Goal: Navigation & Orientation: Find specific page/section

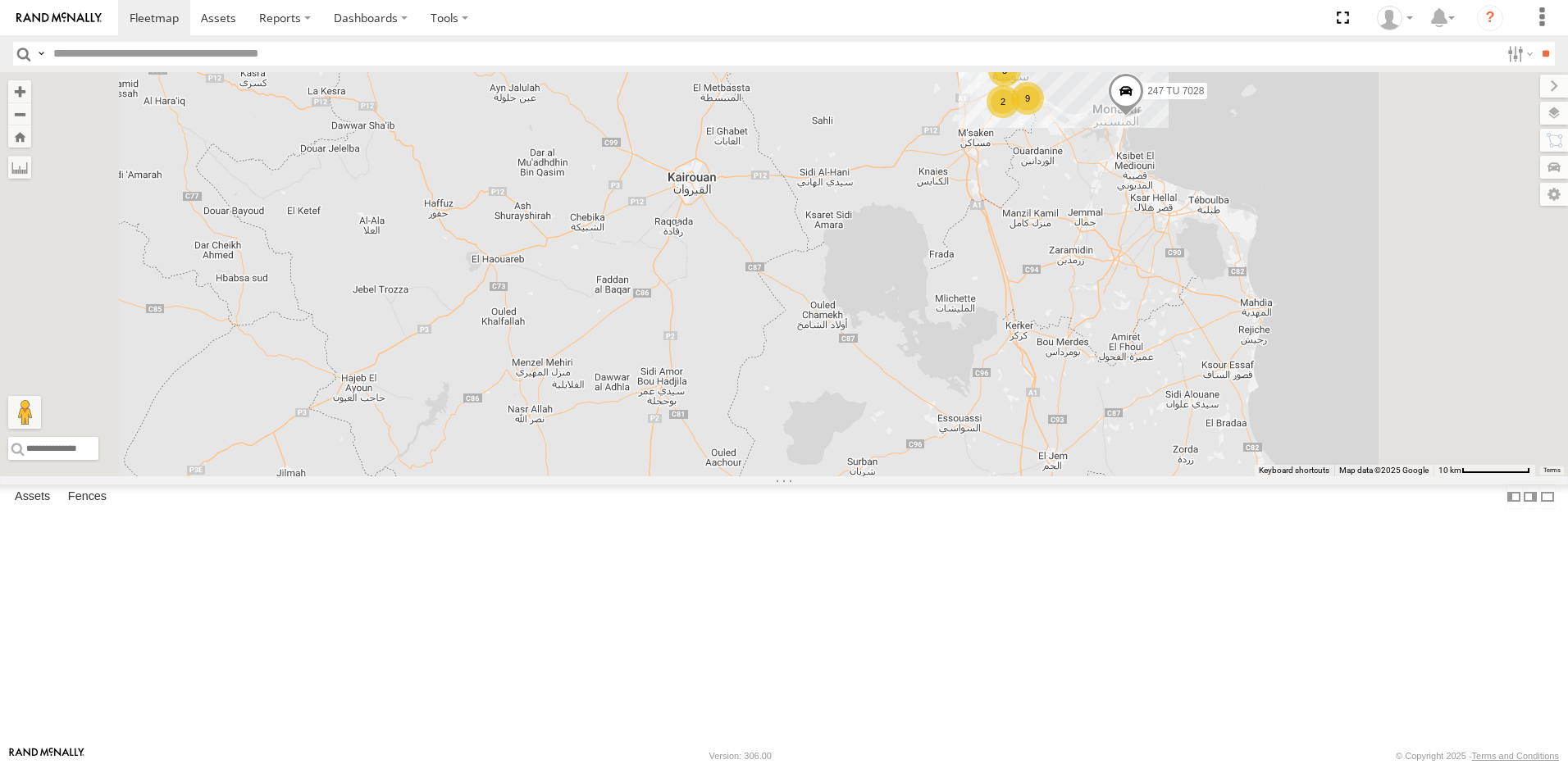
drag, startPoint x: 1096, startPoint y: 171, endPoint x: 1089, endPoint y: 297, distance: 126.2
click at [1089, 297] on div "247 TU 7028 245 TU 9060 245 TU 9066 245 TU 9056 3 9 2" at bounding box center [784, 274] width 1568 height 404
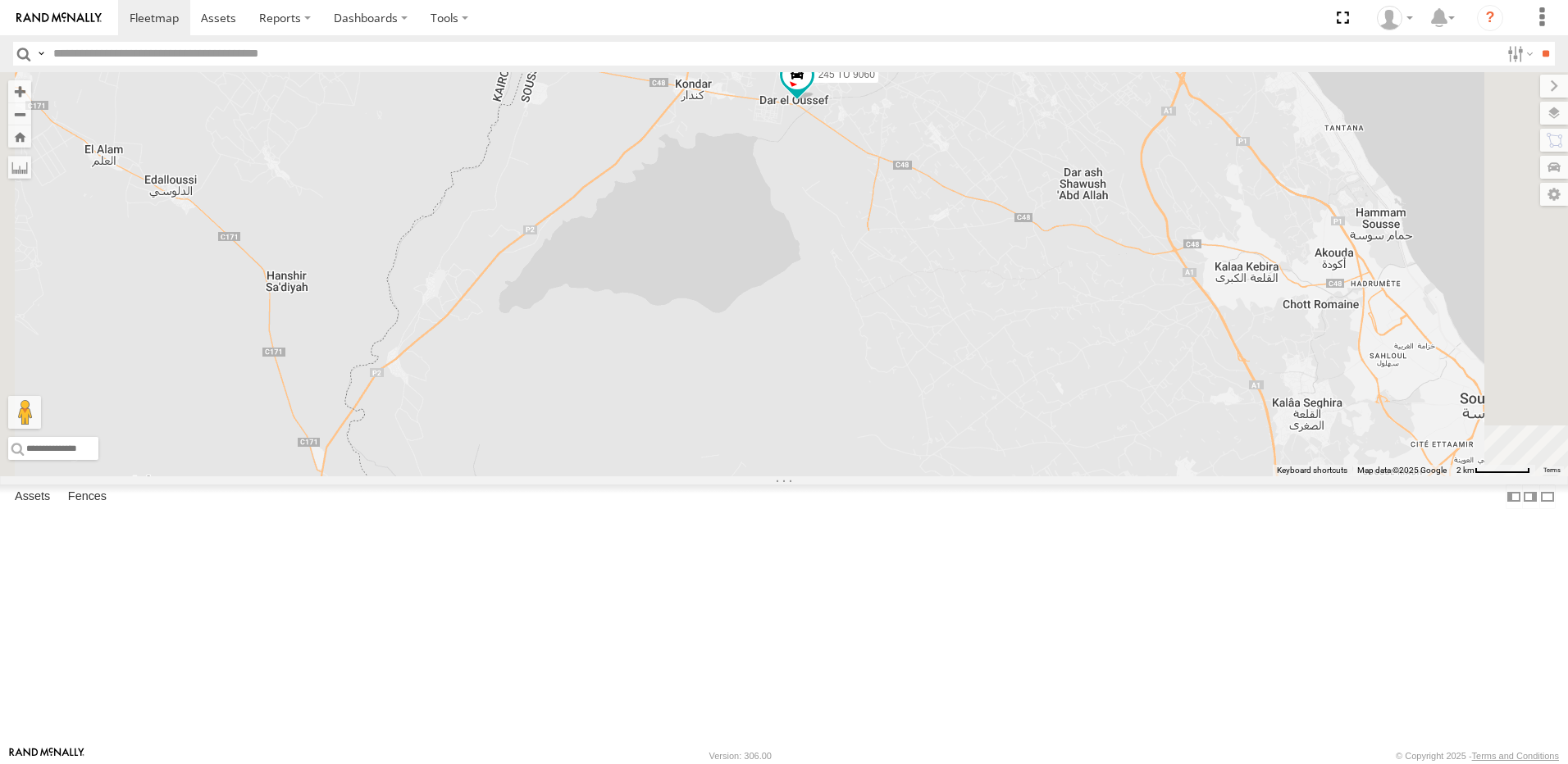
drag, startPoint x: 1009, startPoint y: 381, endPoint x: 968, endPoint y: 382, distance: 41.0
click at [968, 382] on div "247 TU 7028 245 TU 9060 245 TU 9066 245 TU 9056" at bounding box center [784, 274] width 1568 height 404
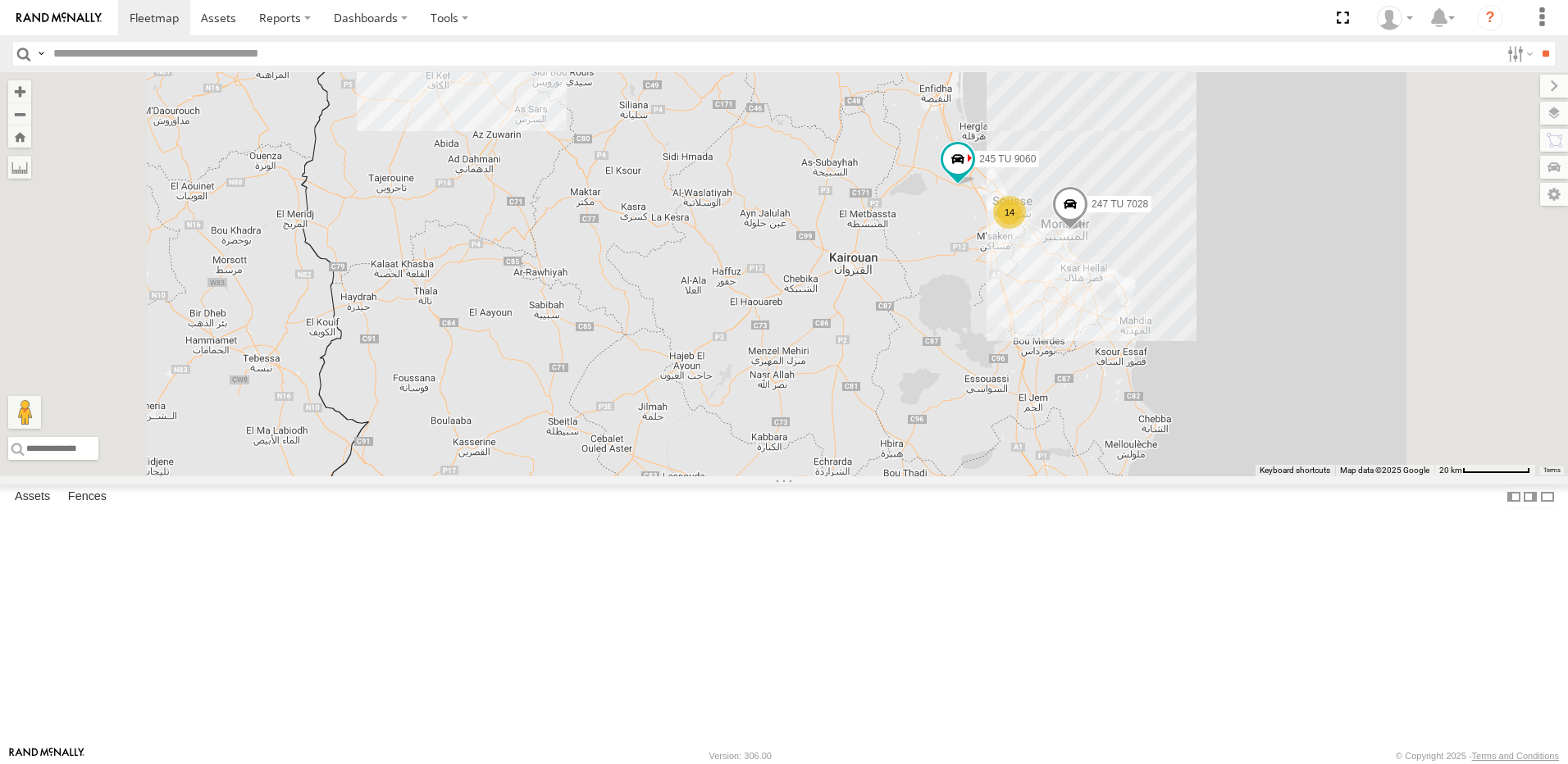
drag, startPoint x: 1034, startPoint y: 366, endPoint x: 882, endPoint y: 460, distance: 178.7
click at [895, 463] on div "247 TU 7028 245 TU 9060 245 TU 9066 14 7 2 3" at bounding box center [784, 274] width 1568 height 404
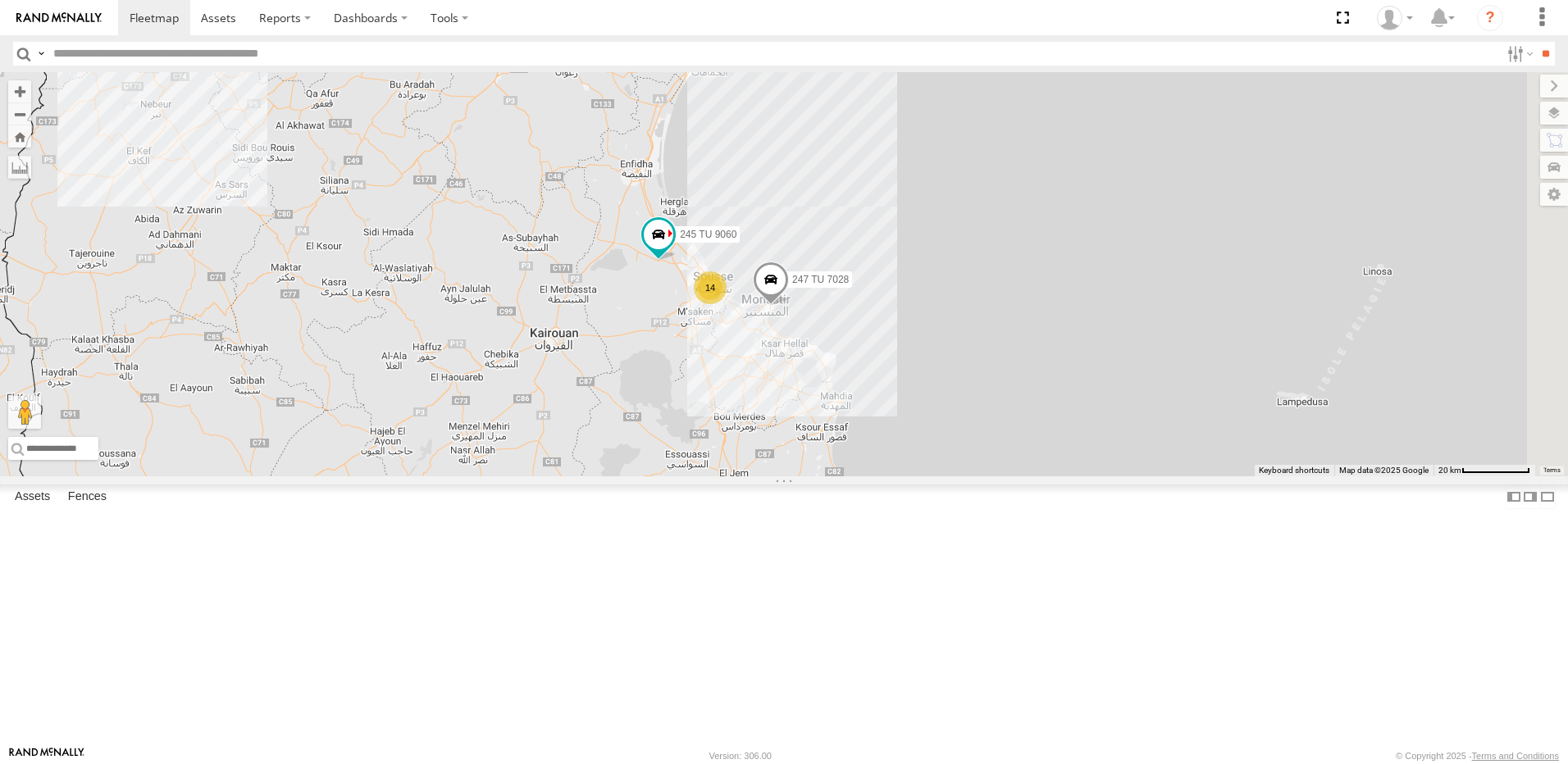
drag, startPoint x: 962, startPoint y: 373, endPoint x: 794, endPoint y: 460, distance: 189.2
click at [794, 460] on div "247 TU 7028 245 TU 9060 245 TU 9066 14 7 2 3 6" at bounding box center [784, 274] width 1568 height 404
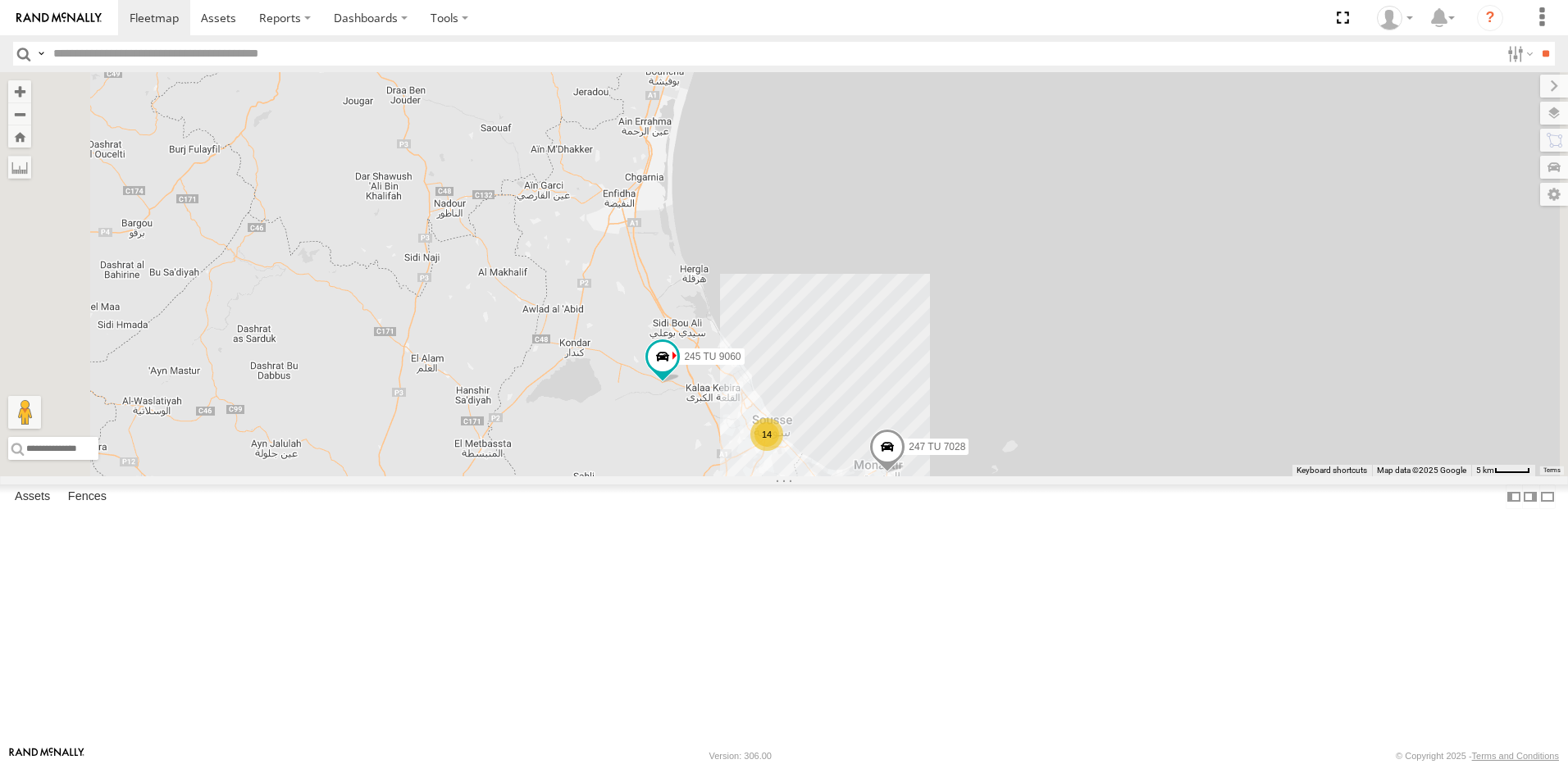
drag, startPoint x: 807, startPoint y: 319, endPoint x: 854, endPoint y: 380, distance: 77.0
click at [854, 380] on div "247 TU 7028 245 TU 9060 245 TU 9066 14" at bounding box center [784, 274] width 1568 height 404
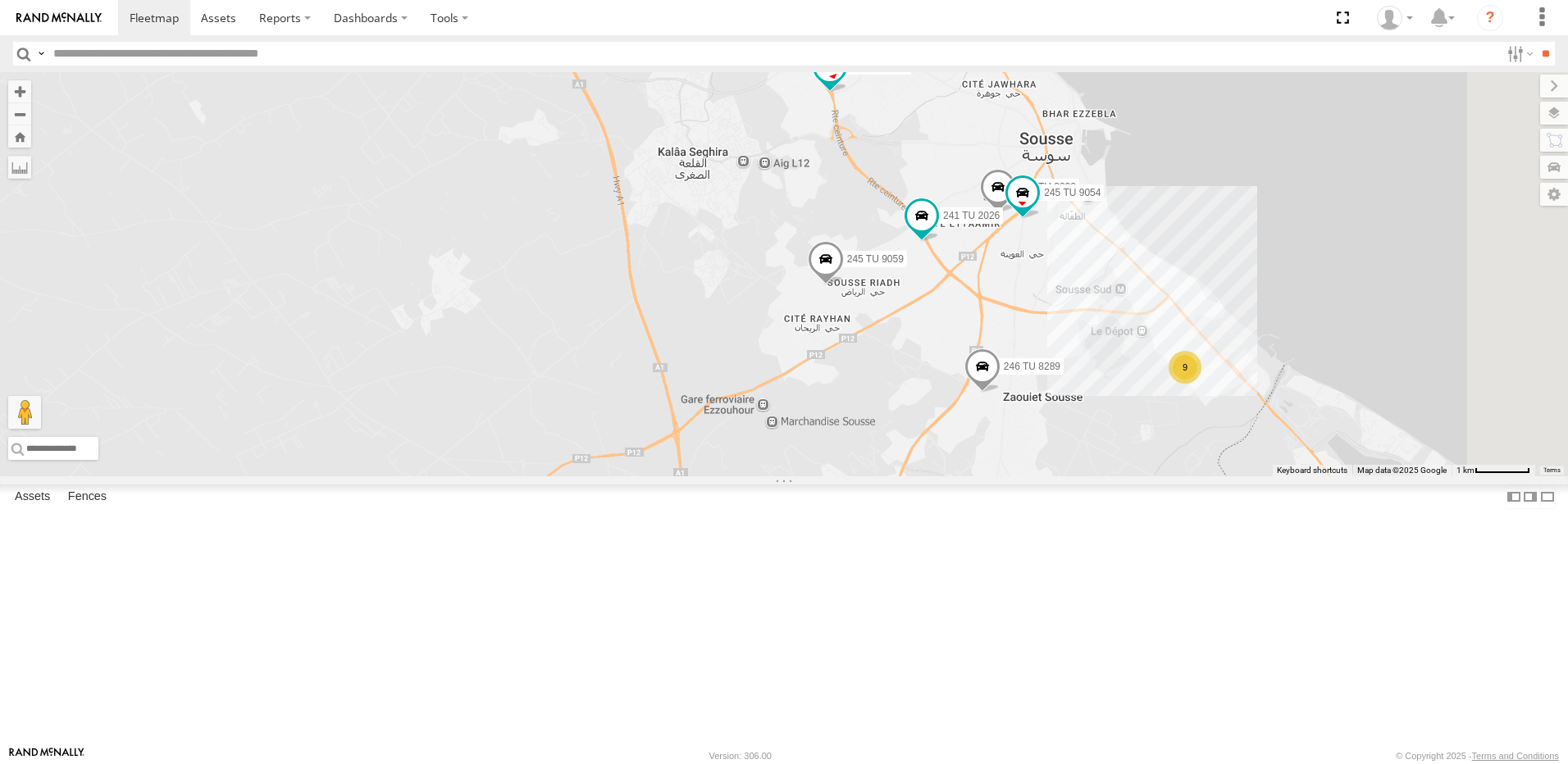
drag, startPoint x: 1032, startPoint y: 319, endPoint x: 1024, endPoint y: 333, distance: 16.1
click at [1024, 333] on div "247 TU 7028 245 TU 9066 245 TU 9060 246 TU 8289 245 TU 9059 241 TU 2030 9 241 T…" at bounding box center [784, 274] width 1568 height 404
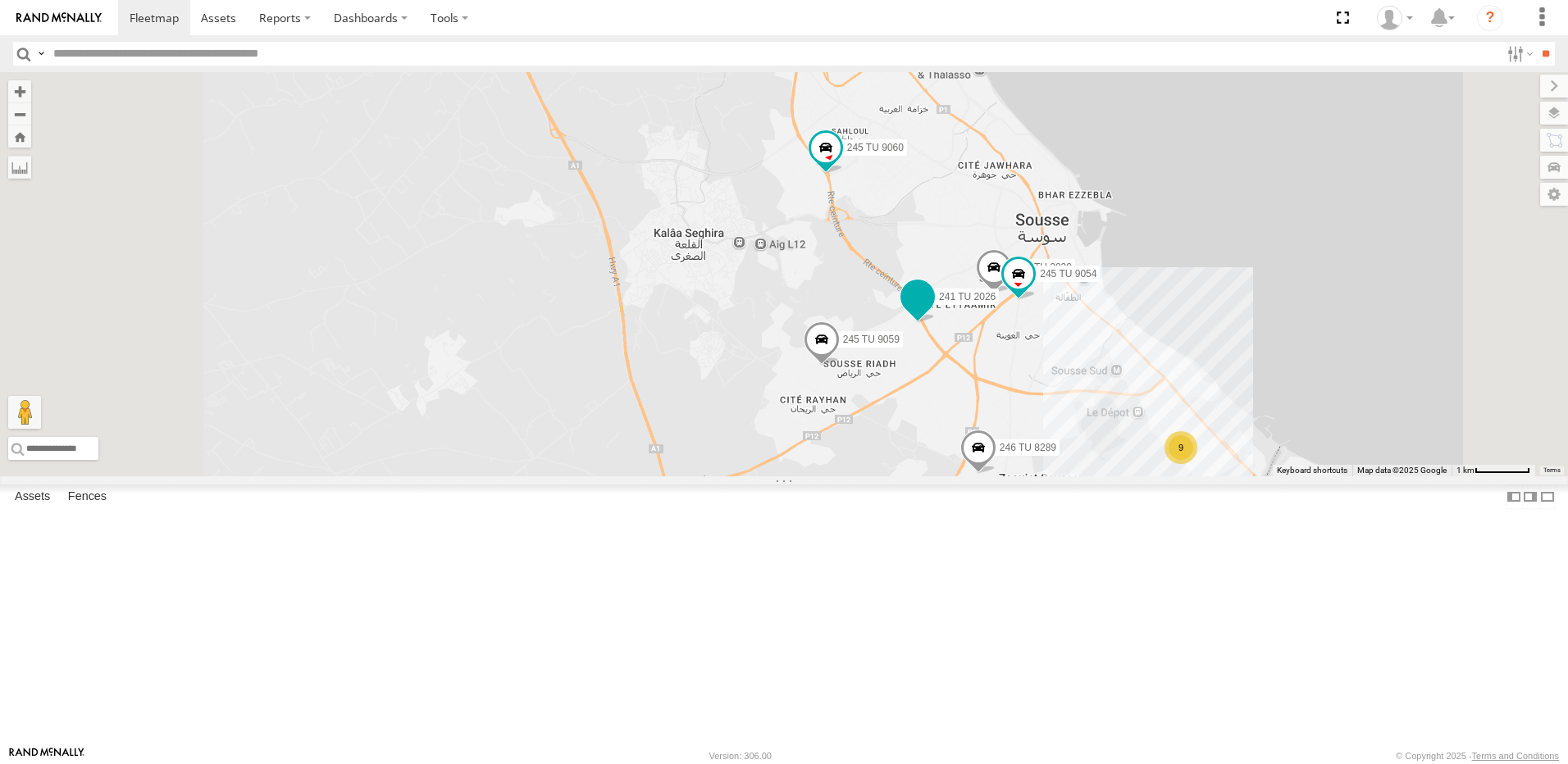
click at [935, 323] on span at bounding box center [917, 301] width 36 height 45
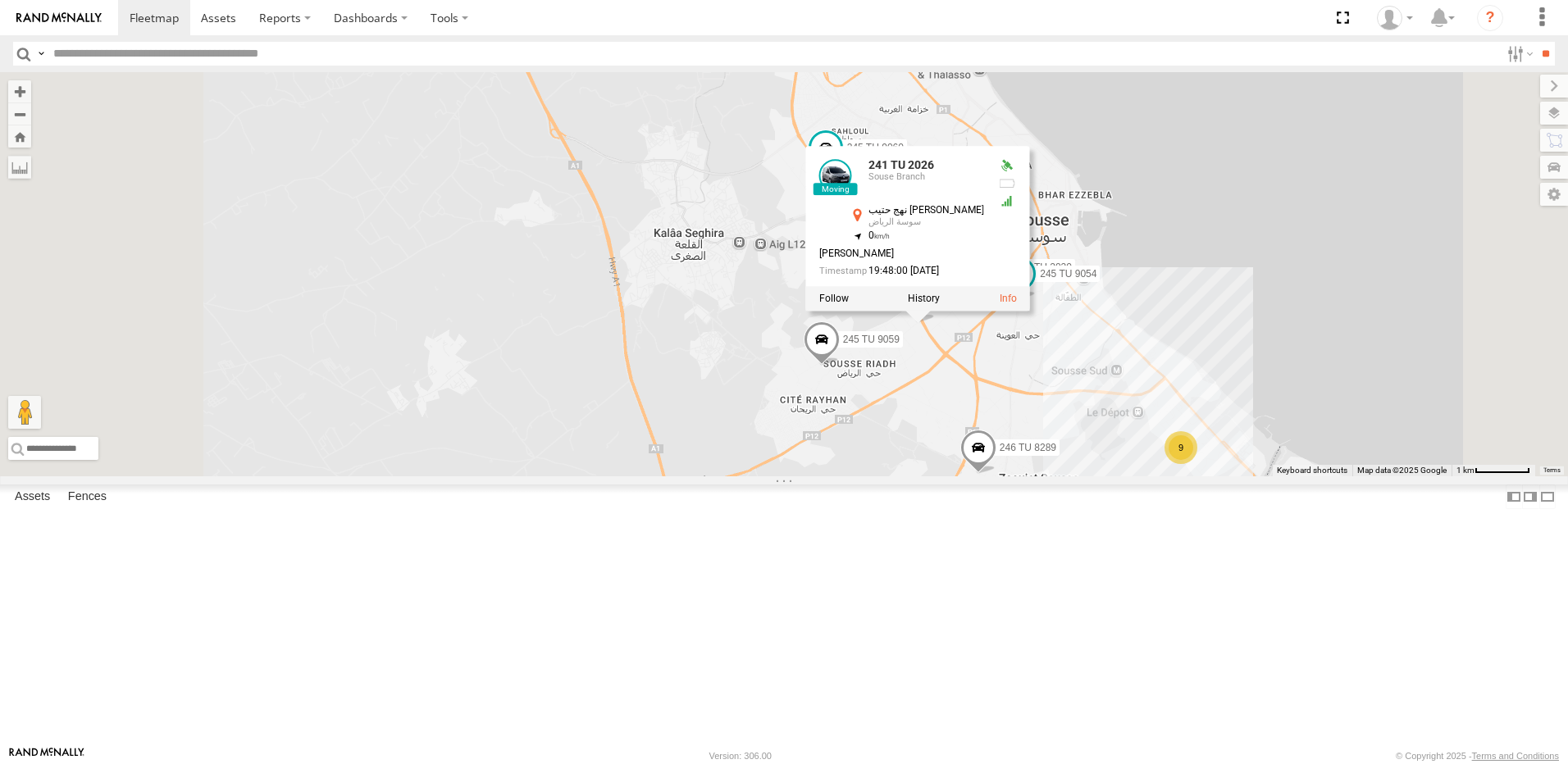
click at [962, 347] on div "247 TU 7028 245 TU 9066 245 TU 9060 246 TU 8289 245 TU 9059 241 TU 2030 241 TU …" at bounding box center [784, 274] width 1568 height 404
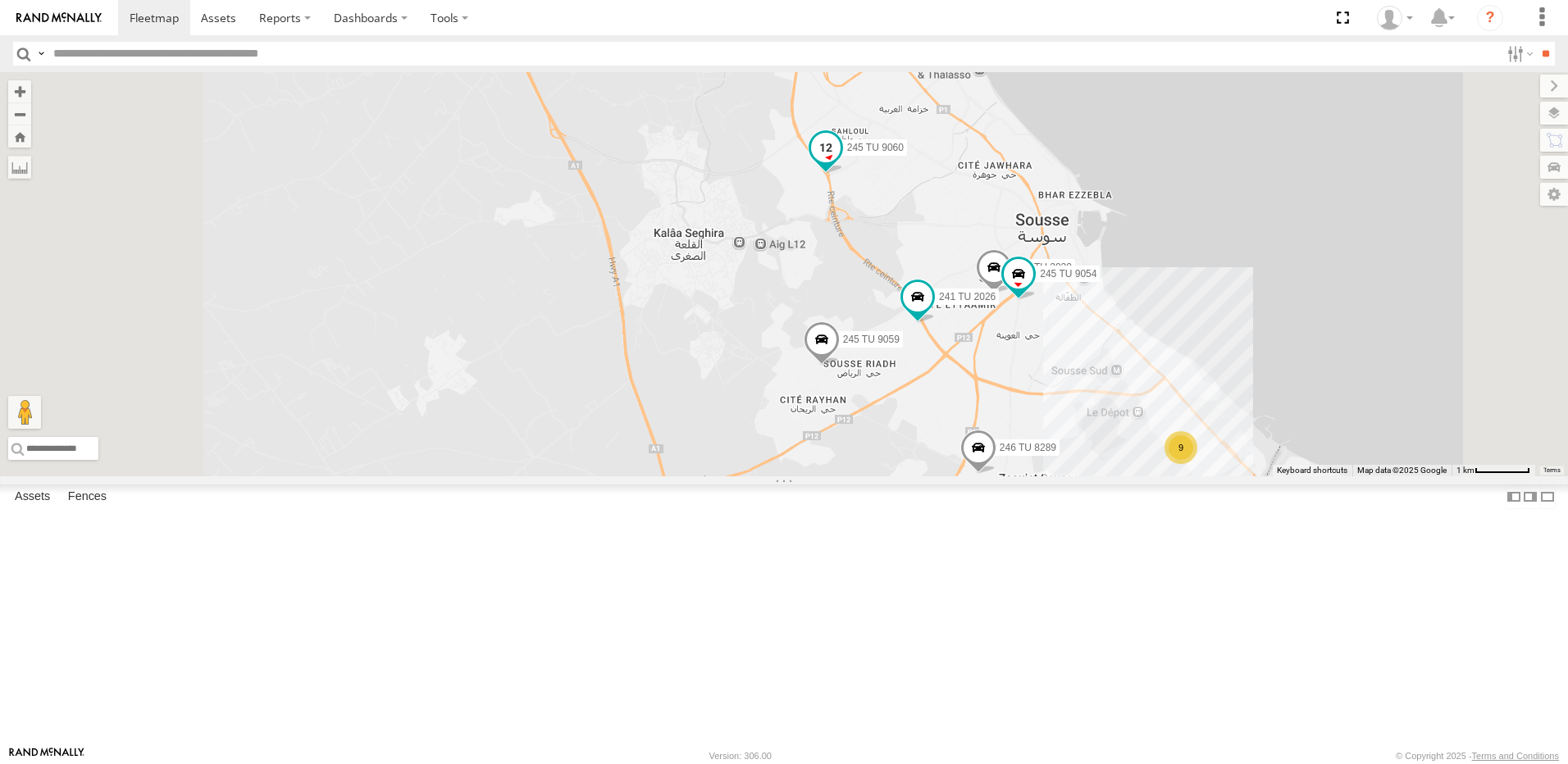
click at [840, 162] on span at bounding box center [826, 147] width 30 height 30
click at [848, 154] on label at bounding box center [831, 148] width 32 height 11
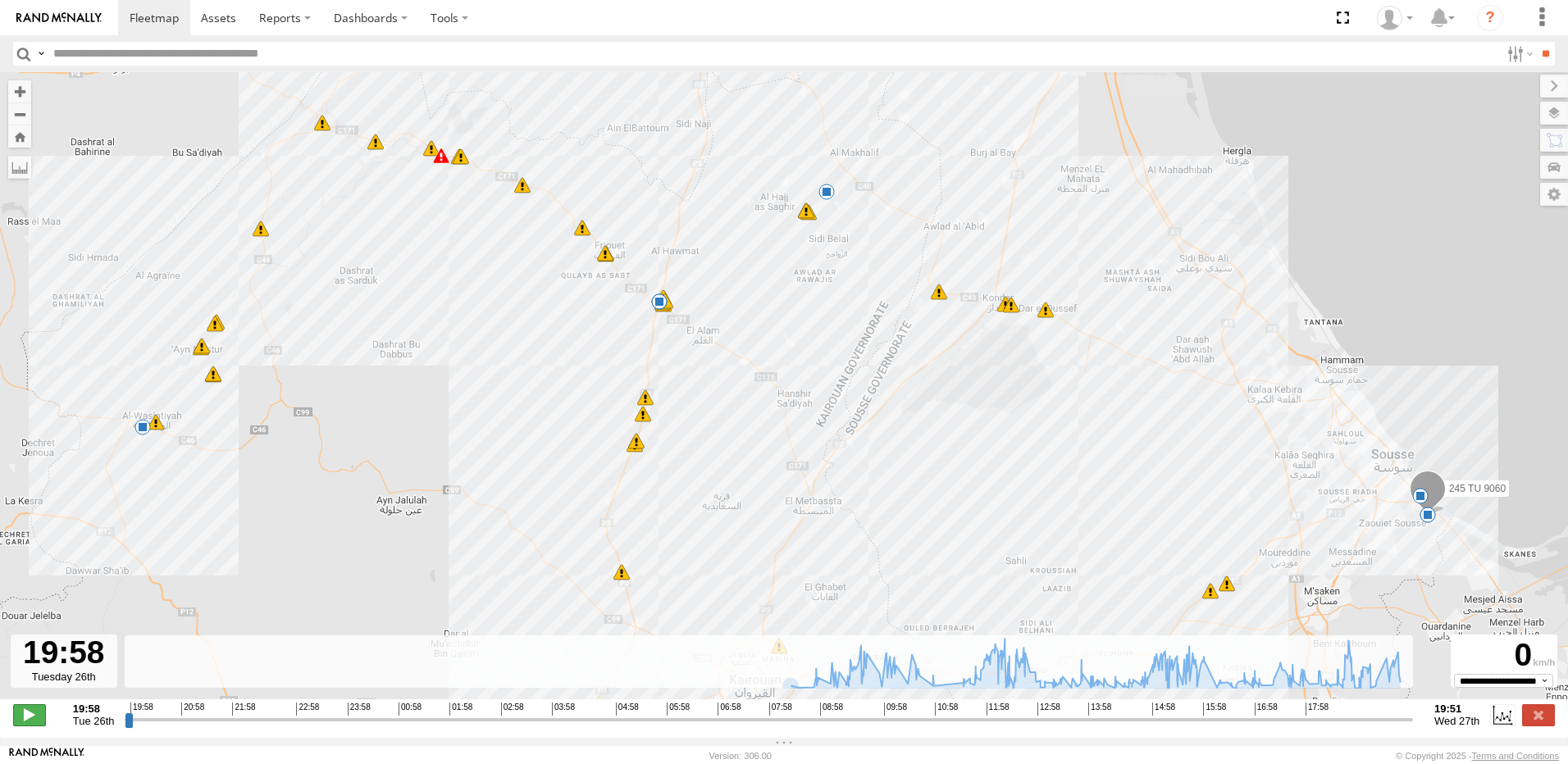
click at [29, 712] on span at bounding box center [29, 715] width 32 height 21
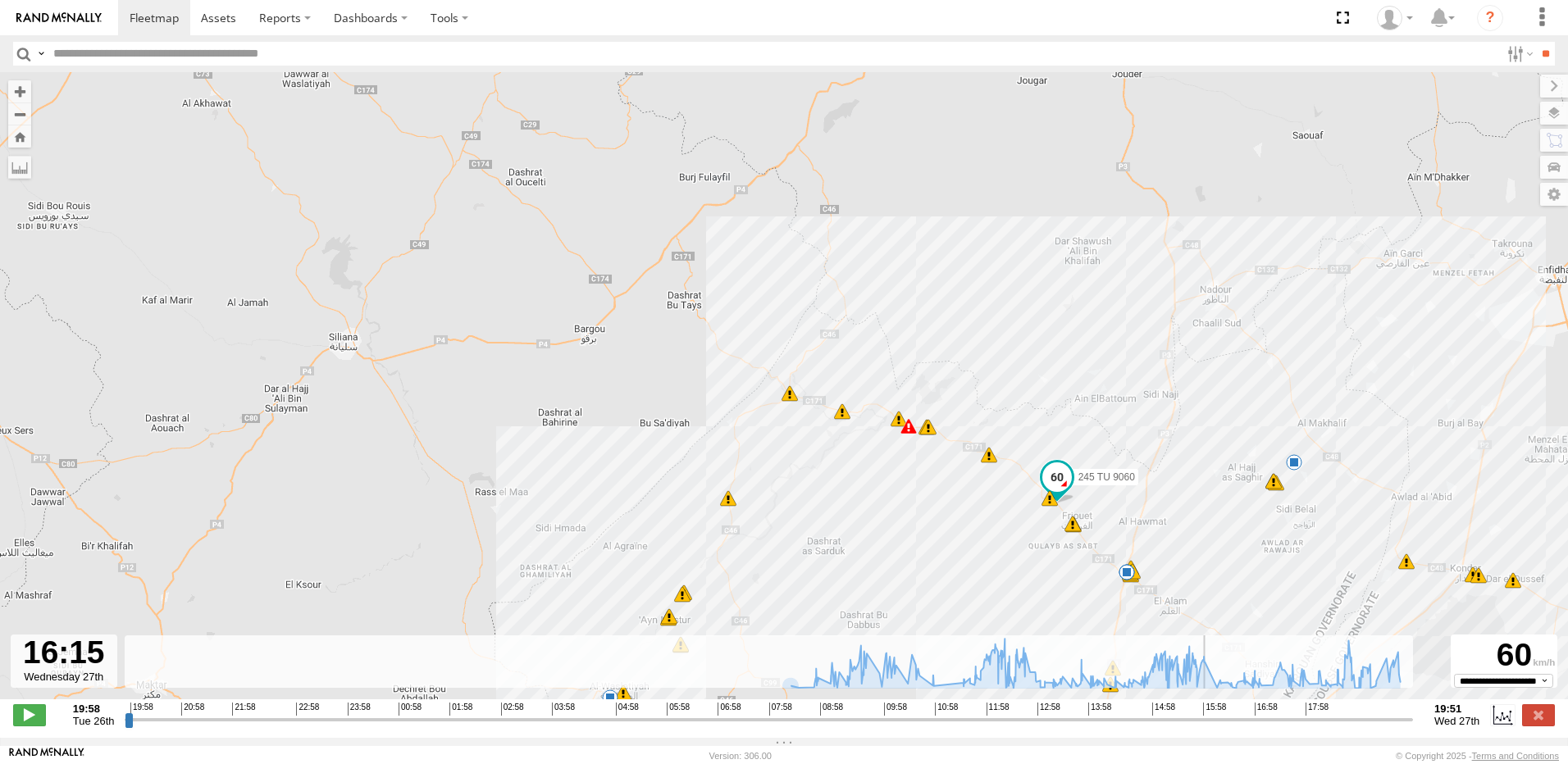
drag, startPoint x: 136, startPoint y: 725, endPoint x: 1365, endPoint y: 509, distance: 1247.8
click at [1215, 727] on input "range" at bounding box center [768, 719] width 1288 height 16
type input "**********"
click at [1538, 712] on label at bounding box center [1537, 715] width 32 height 21
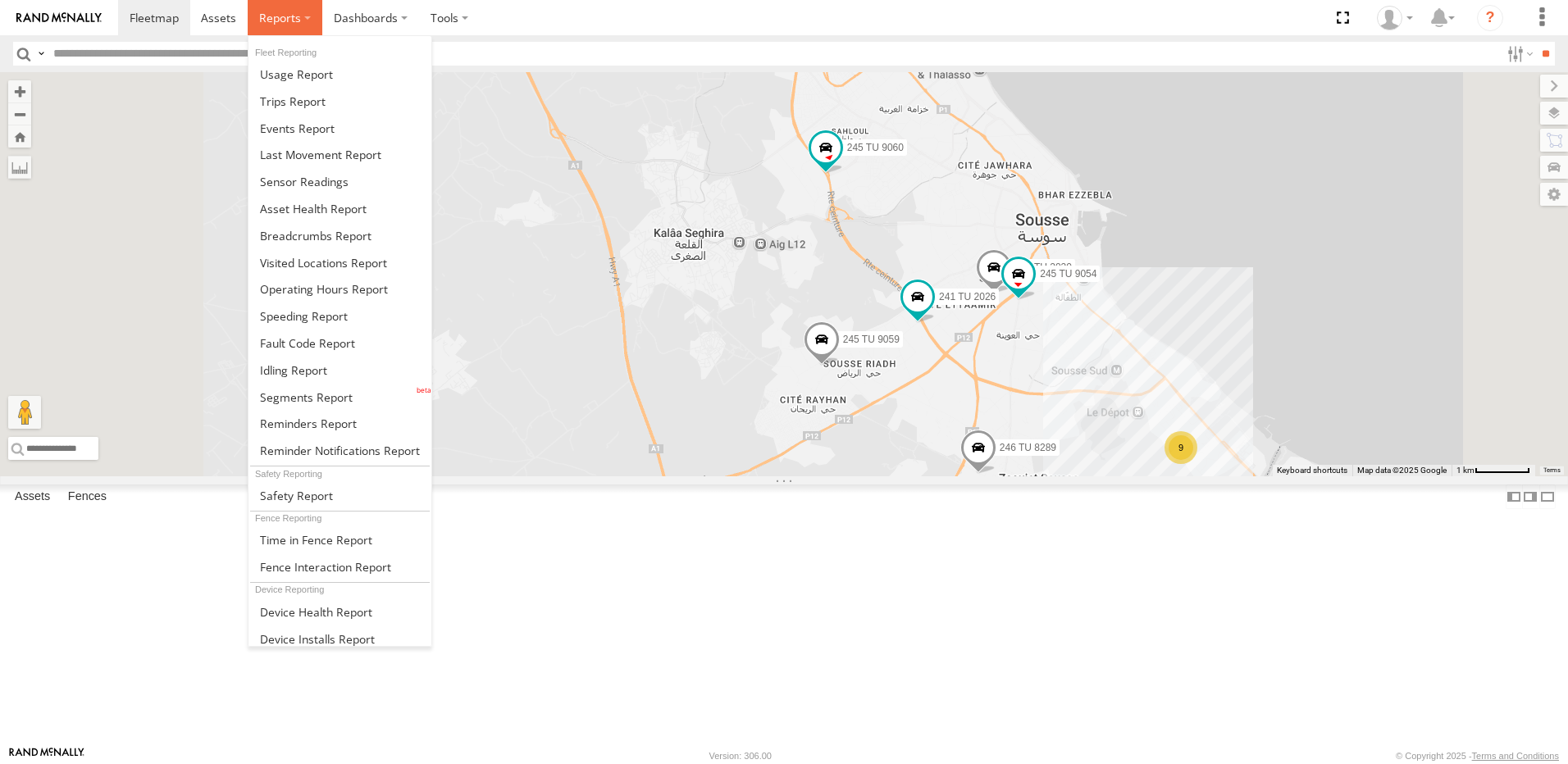
click at [287, 18] on span at bounding box center [280, 18] width 42 height 16
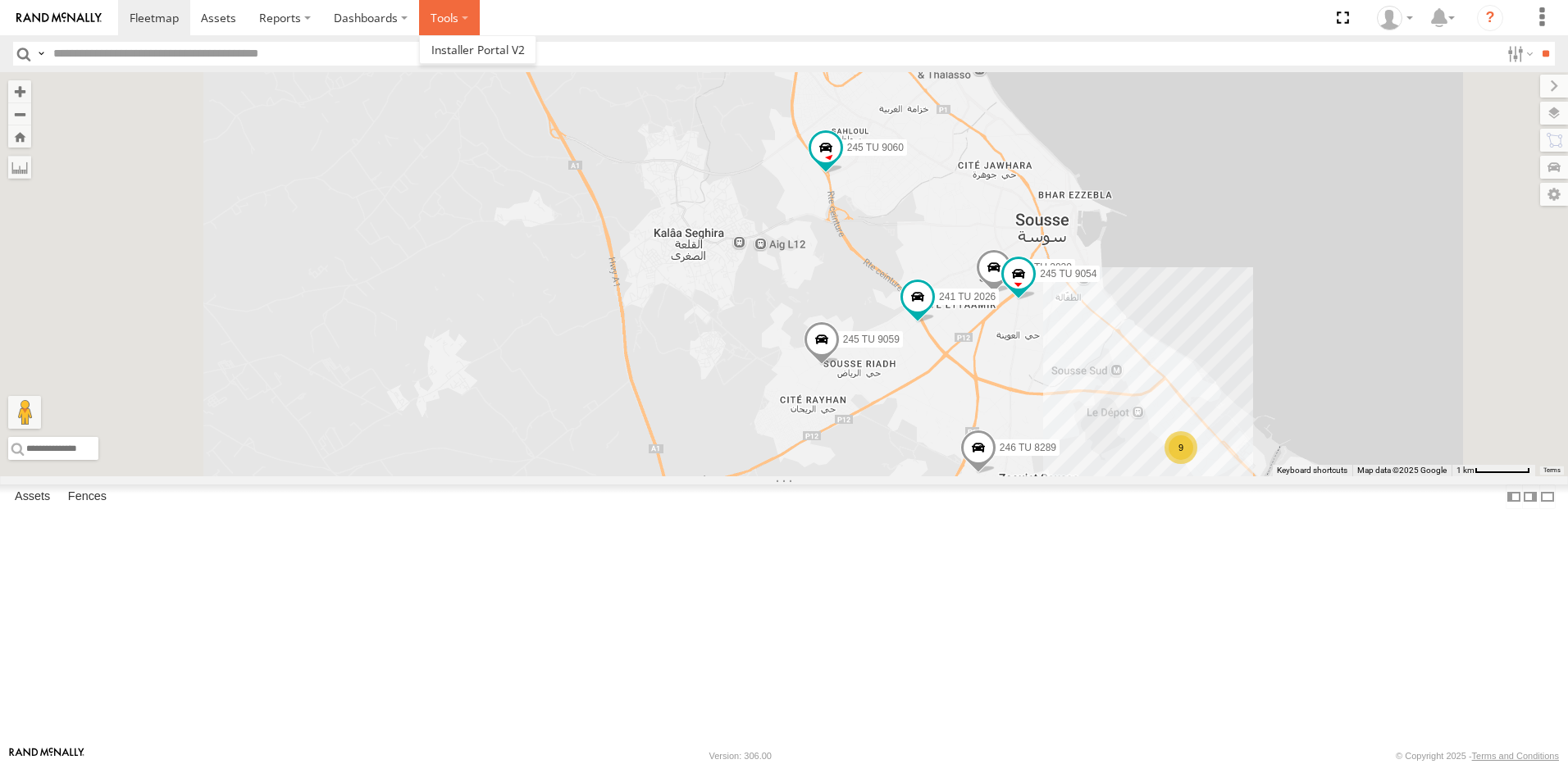
click at [441, 29] on label at bounding box center [449, 18] width 60 height 35
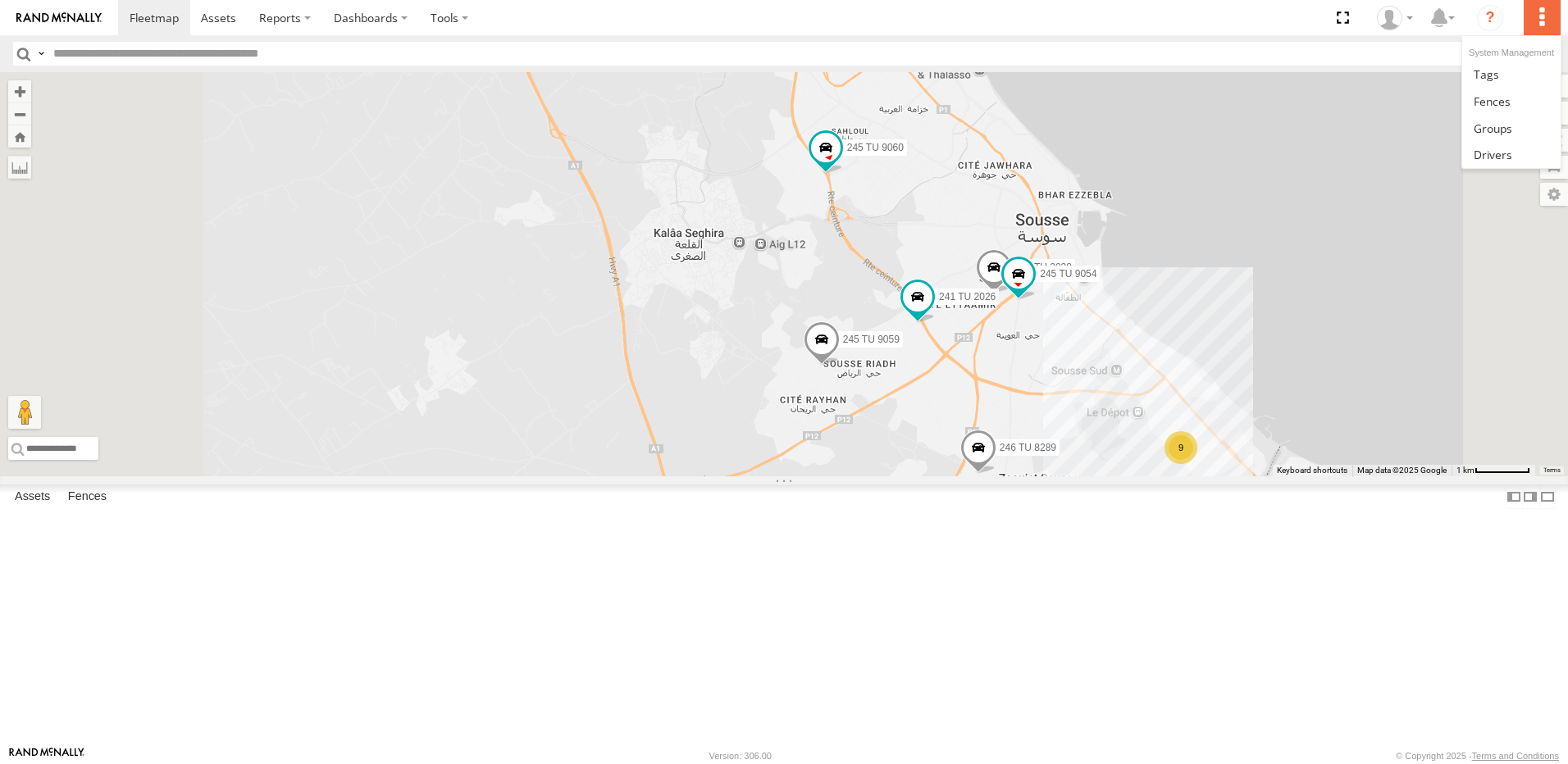
click at [1544, 18] on label at bounding box center [1541, 18] width 36 height 35
click at [1373, 94] on div "241 TU 2030 9 241 TU 2026 245 TU 9060 246 TU 8289 245 TU 9059 245 TU 9054" at bounding box center [784, 274] width 1568 height 404
click at [0, 0] on div "245 TU 9060" at bounding box center [0, 0] width 0 height 0
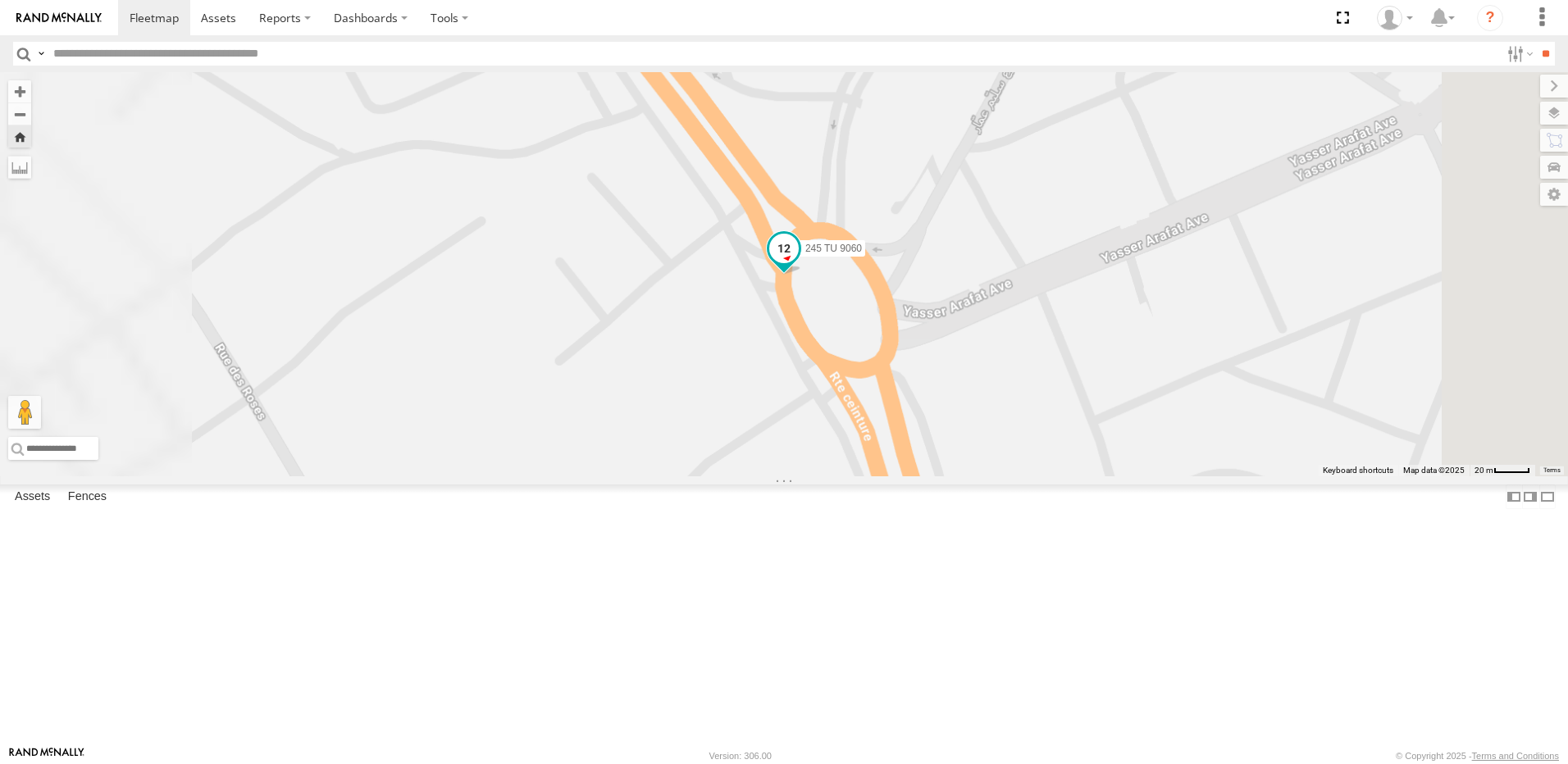
click at [802, 274] on span at bounding box center [783, 251] width 36 height 45
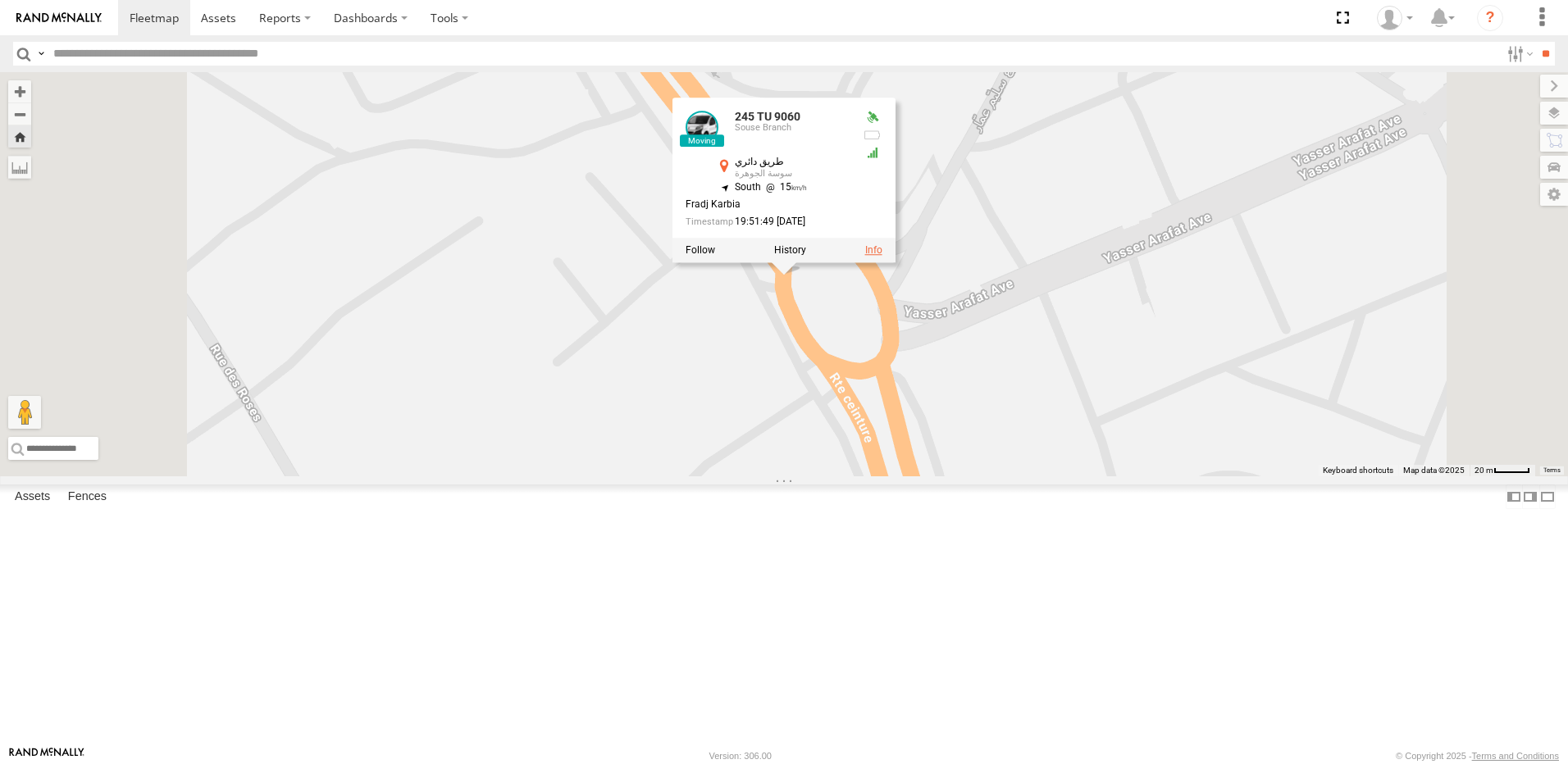
click at [882, 256] on link at bounding box center [874, 249] width 18 height 11
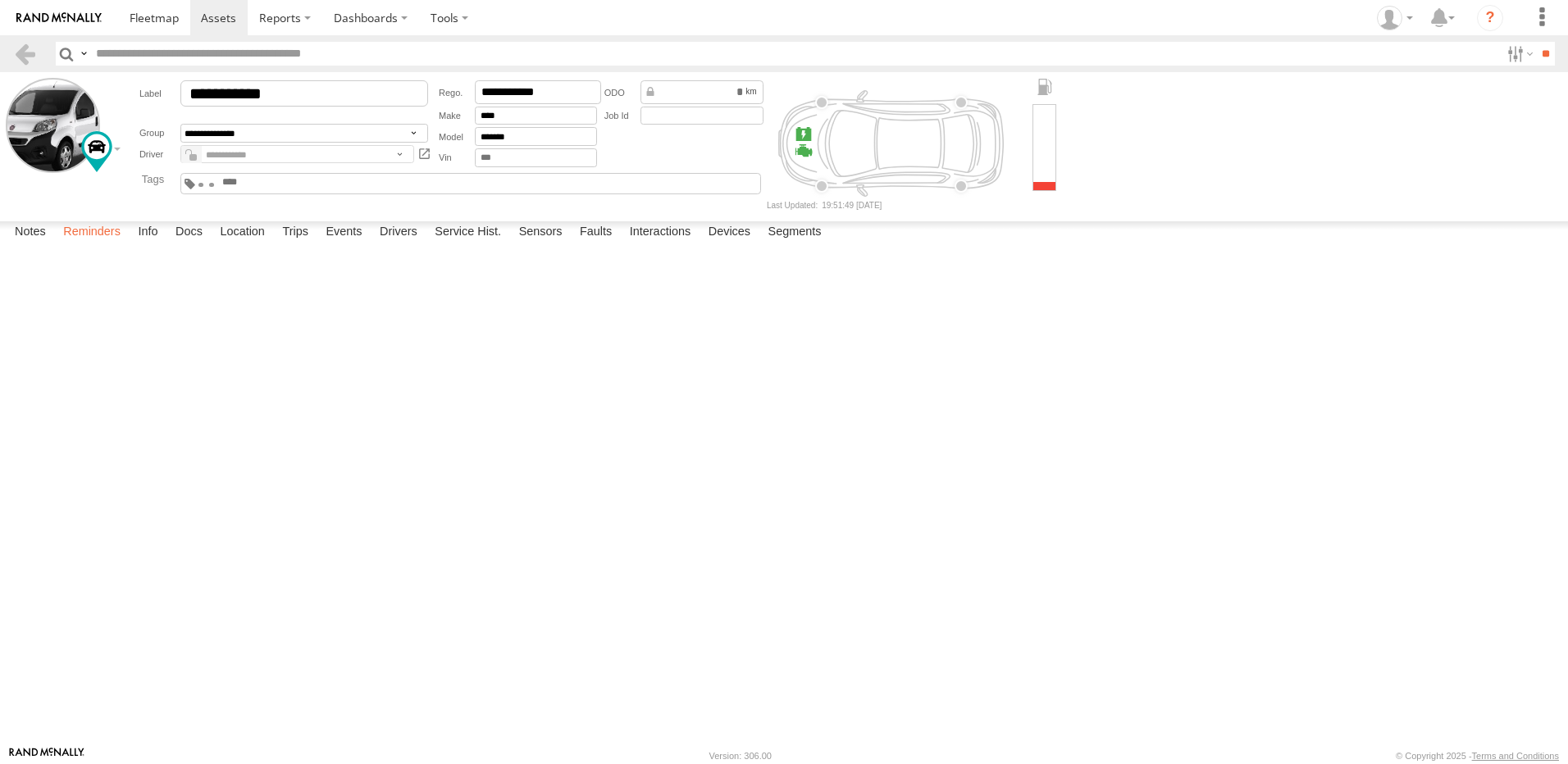
click at [112, 244] on label "Reminders" at bounding box center [92, 233] width 74 height 23
click at [156, 244] on label "Info" at bounding box center [147, 233] width 36 height 23
click at [201, 244] on label "Docs" at bounding box center [189, 233] width 44 height 23
click at [253, 244] on label "Location" at bounding box center [242, 233] width 61 height 23
click at [305, 244] on label "Trips" at bounding box center [295, 233] width 43 height 23
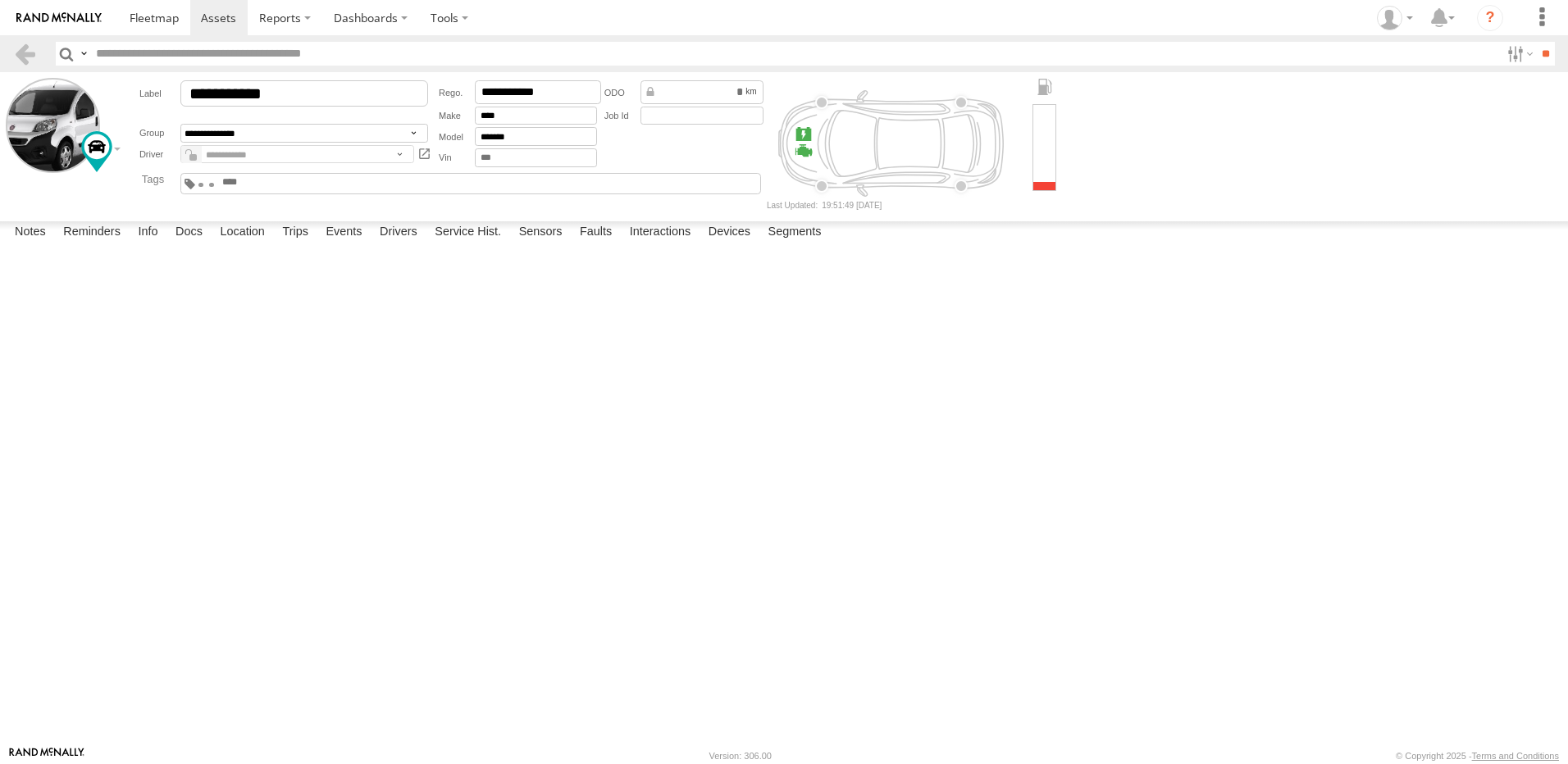
scroll to position [164, 0]
click at [0, 0] on div "[GEOGRAPHIC_DATA]" at bounding box center [0, 0] width 0 height 0
click at [0, 0] on div "Location Details ×" at bounding box center [0, 0] width 0 height 0
click at [0, 0] on label "×" at bounding box center [0, 0] width 0 height 0
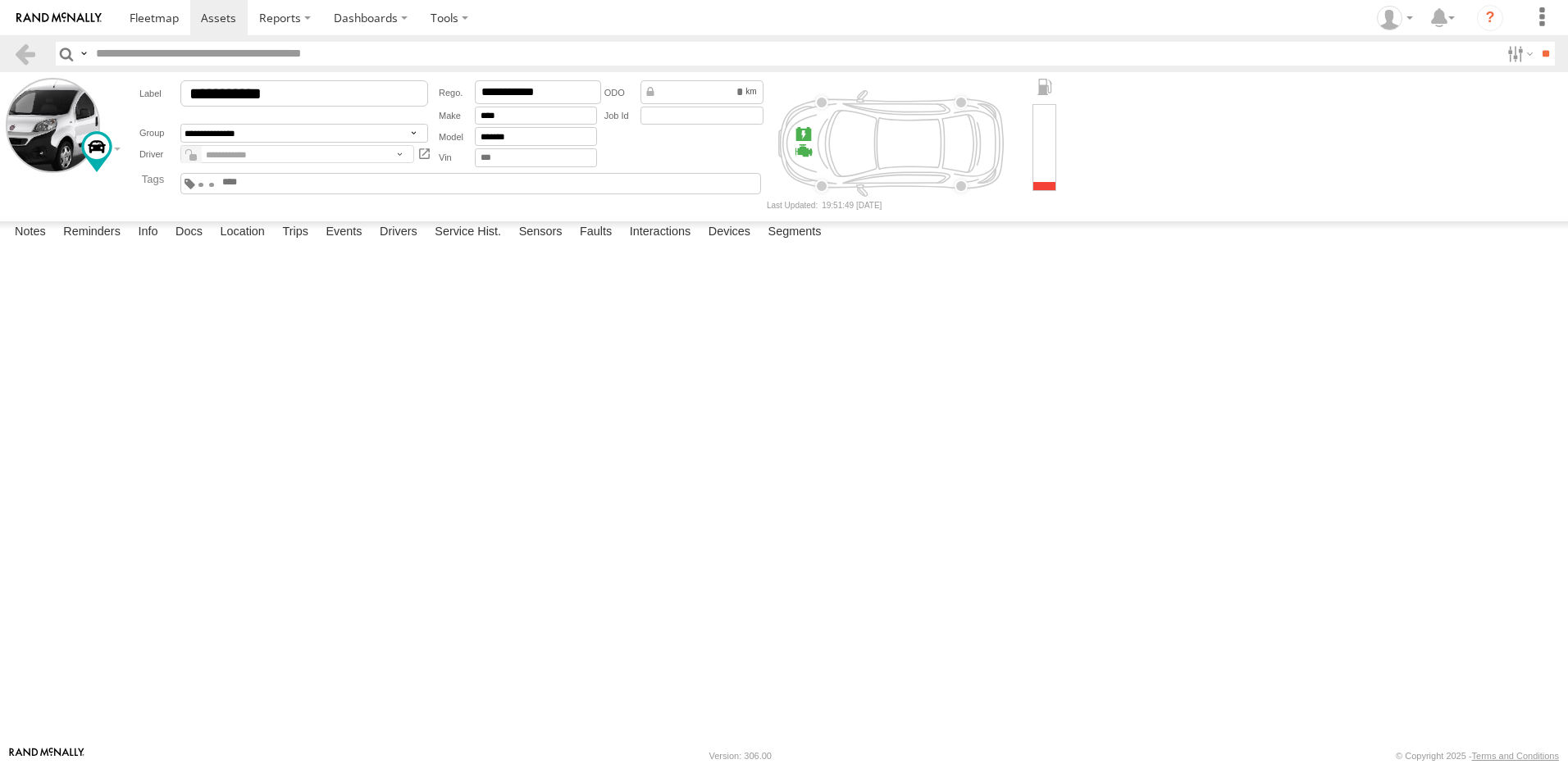
click at [0, 0] on div "Souse Branch" at bounding box center [0, 0] width 0 height 0
click at [0, 0] on label "×" at bounding box center [0, 0] width 0 height 0
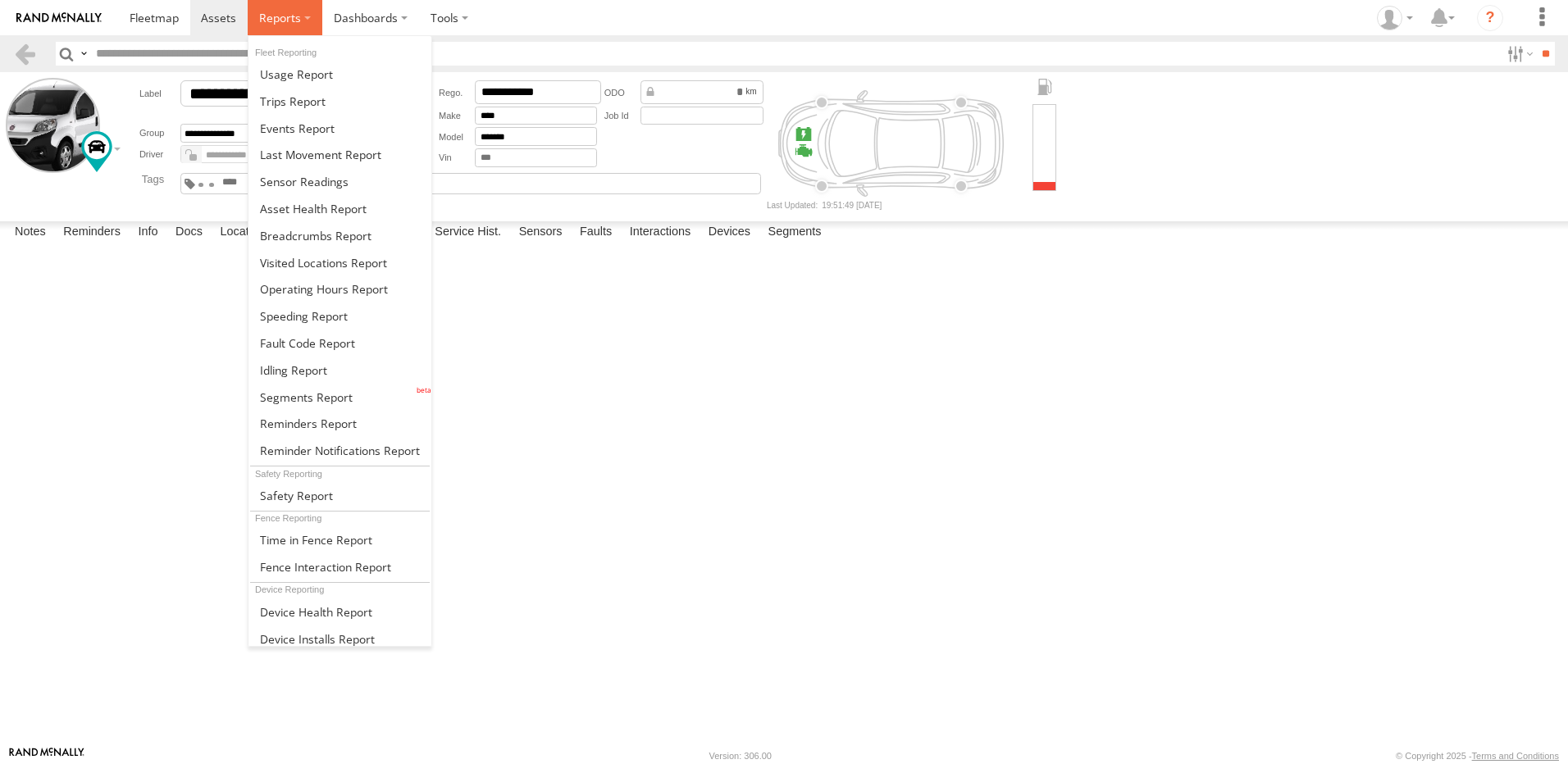
click at [293, 25] on span at bounding box center [280, 18] width 42 height 16
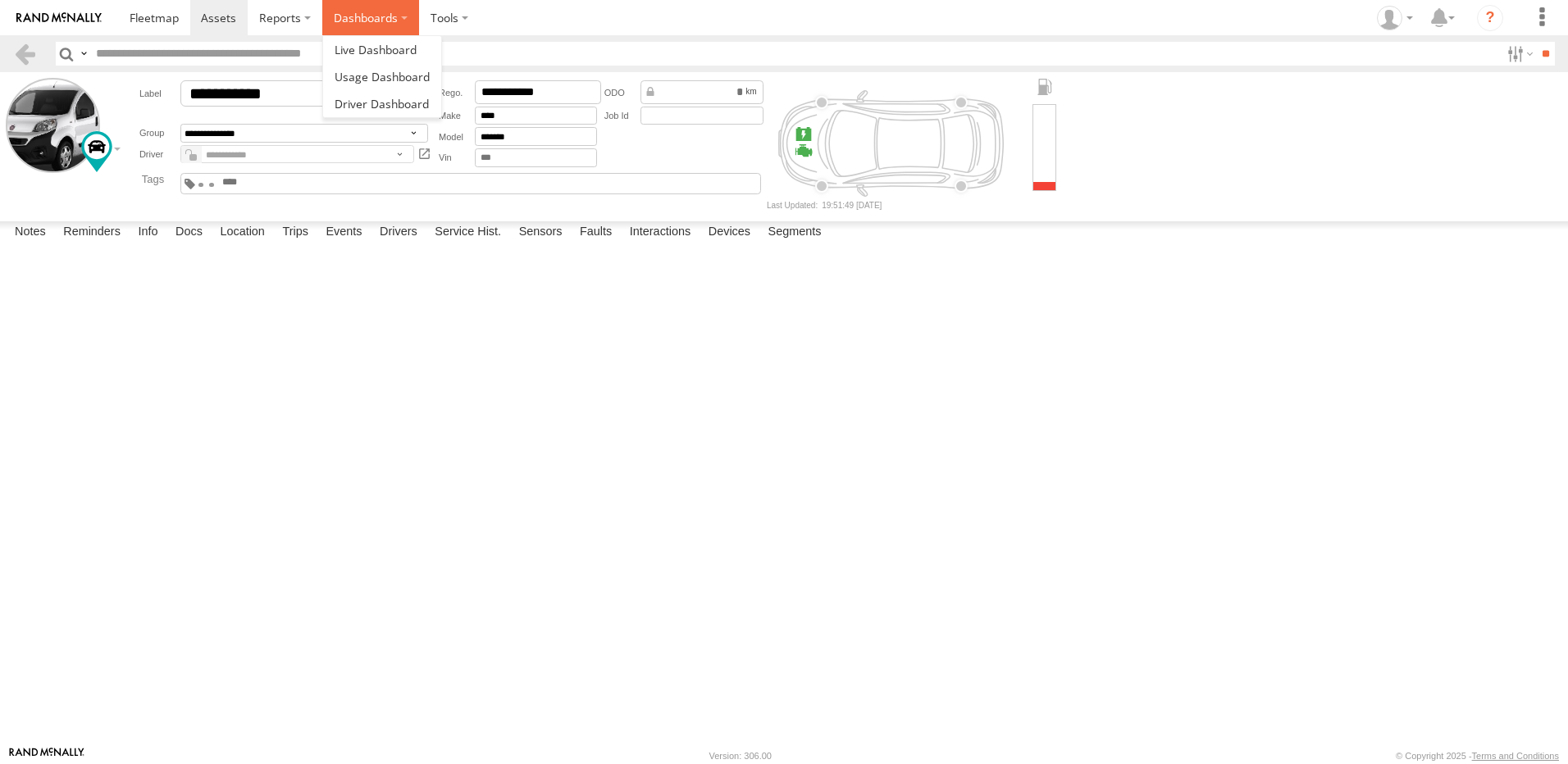
click at [335, 19] on label "Dashboards" at bounding box center [370, 18] width 97 height 35
click at [430, 20] on label at bounding box center [449, 18] width 60 height 35
click at [223, 20] on span at bounding box center [219, 18] width 35 height 16
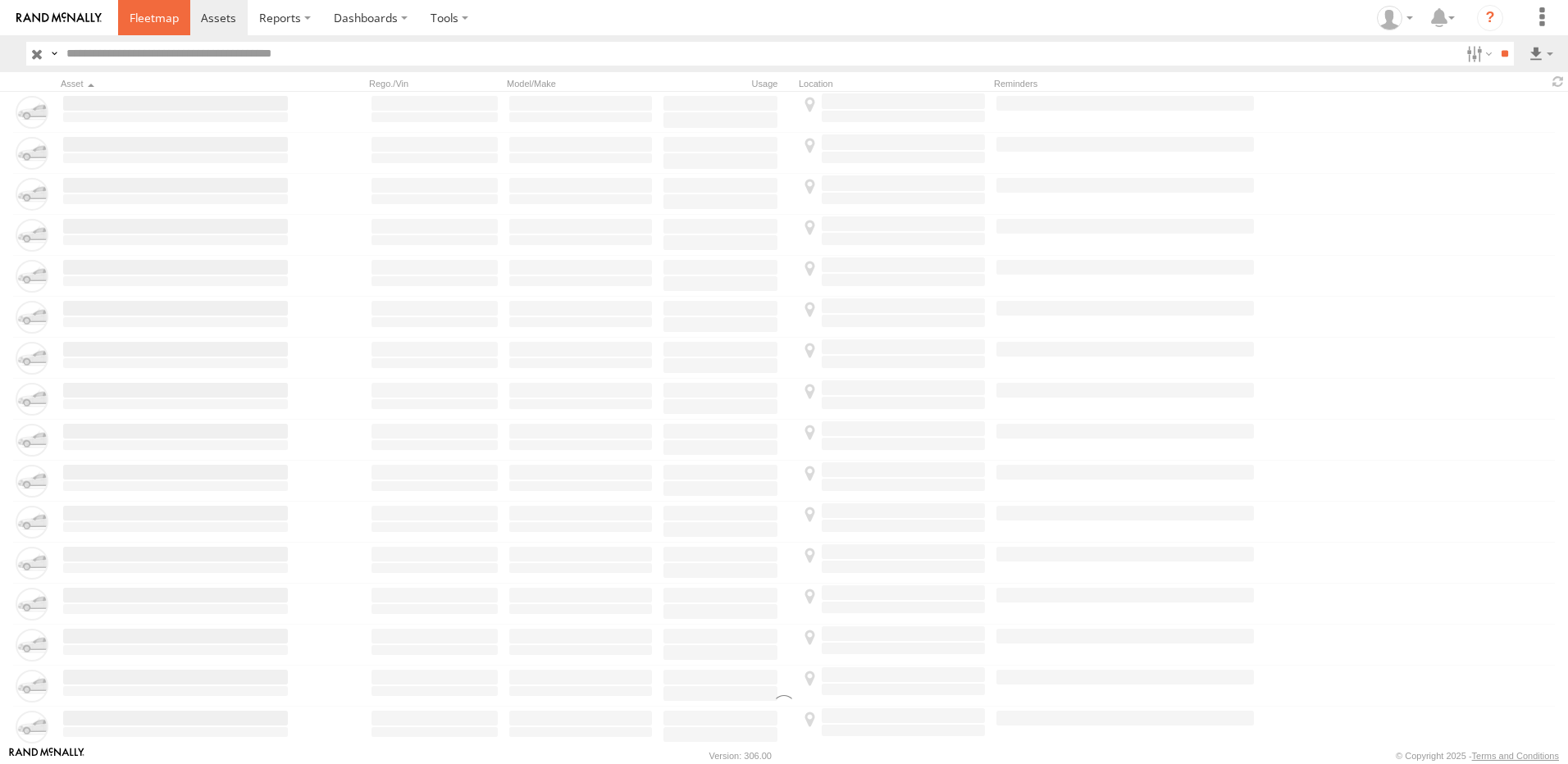
click at [143, 19] on span at bounding box center [154, 18] width 49 height 16
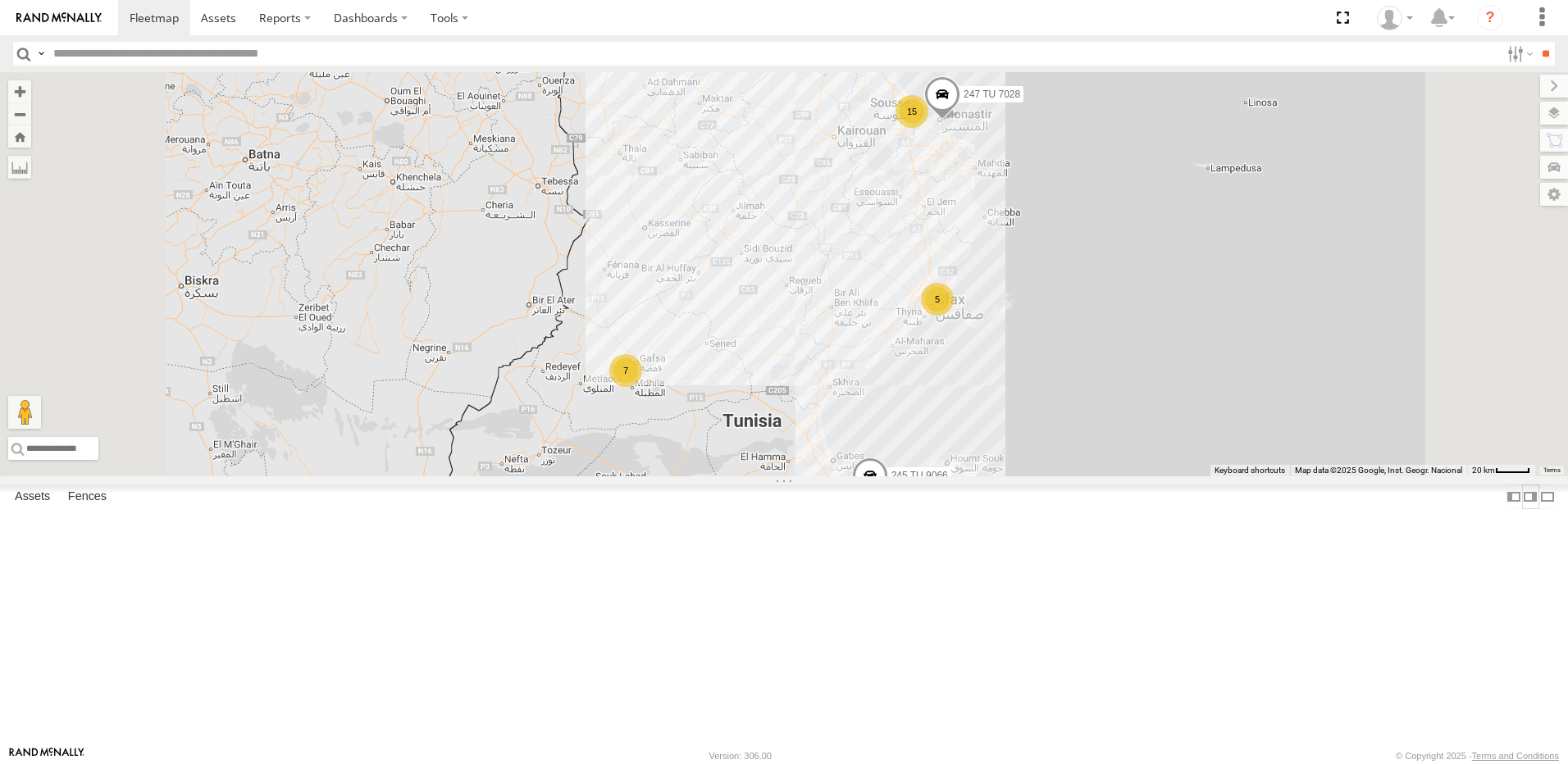
click at [1522, 508] on label at bounding box center [1530, 496] width 17 height 24
click at [1516, 508] on label at bounding box center [1513, 496] width 17 height 24
click at [1386, 15] on icon at bounding box center [1389, 18] width 24 height 25
click at [1451, 17] on label at bounding box center [1442, 18] width 35 height 35
click at [1494, 21] on icon "?" at bounding box center [1489, 18] width 26 height 26
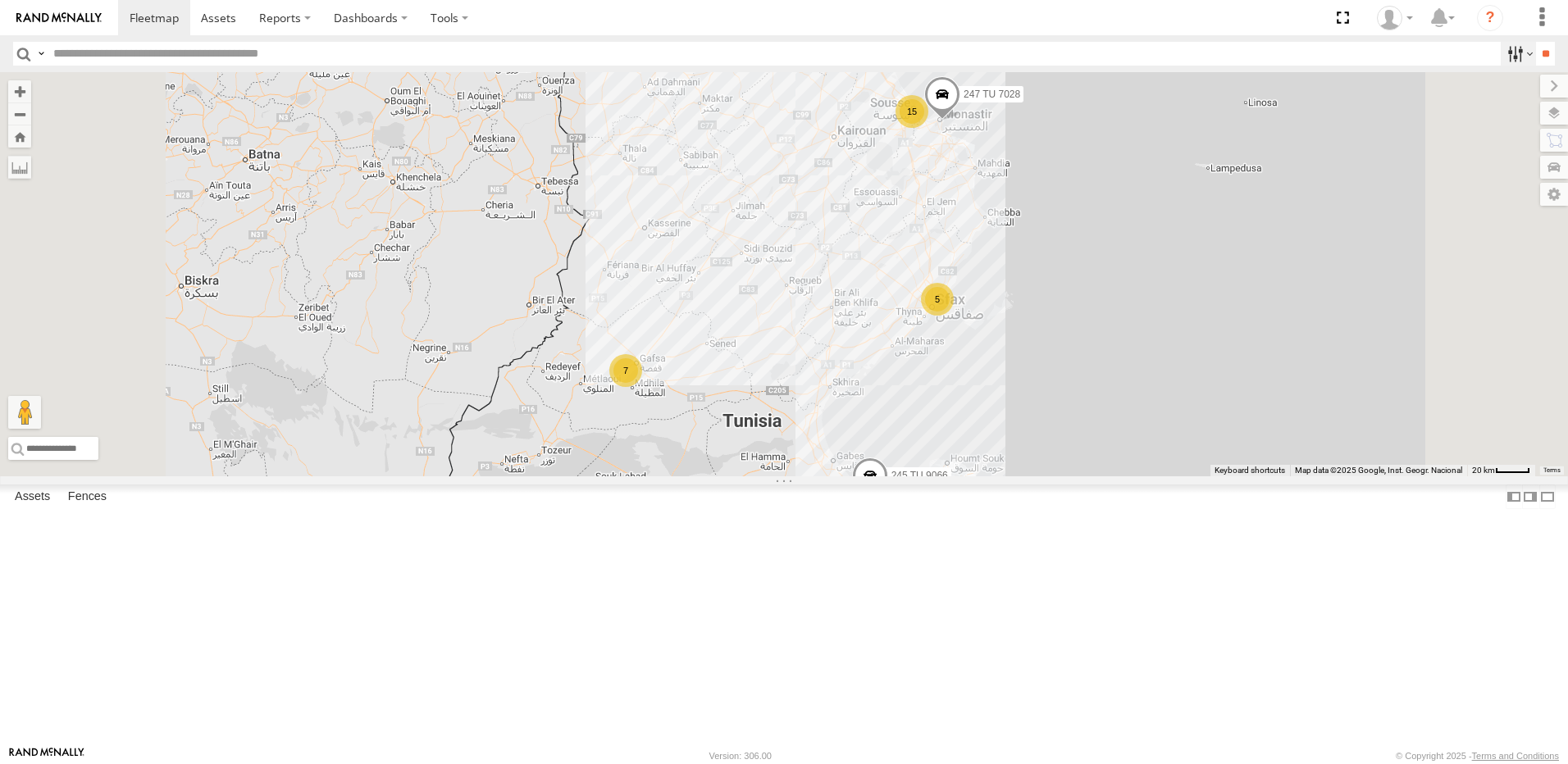
click at [1504, 51] on label at bounding box center [1518, 53] width 35 height 24
click at [1520, 58] on label at bounding box center [1518, 53] width 35 height 24
drag, startPoint x: 1312, startPoint y: 382, endPoint x: 1324, endPoint y: 448, distance: 67.1
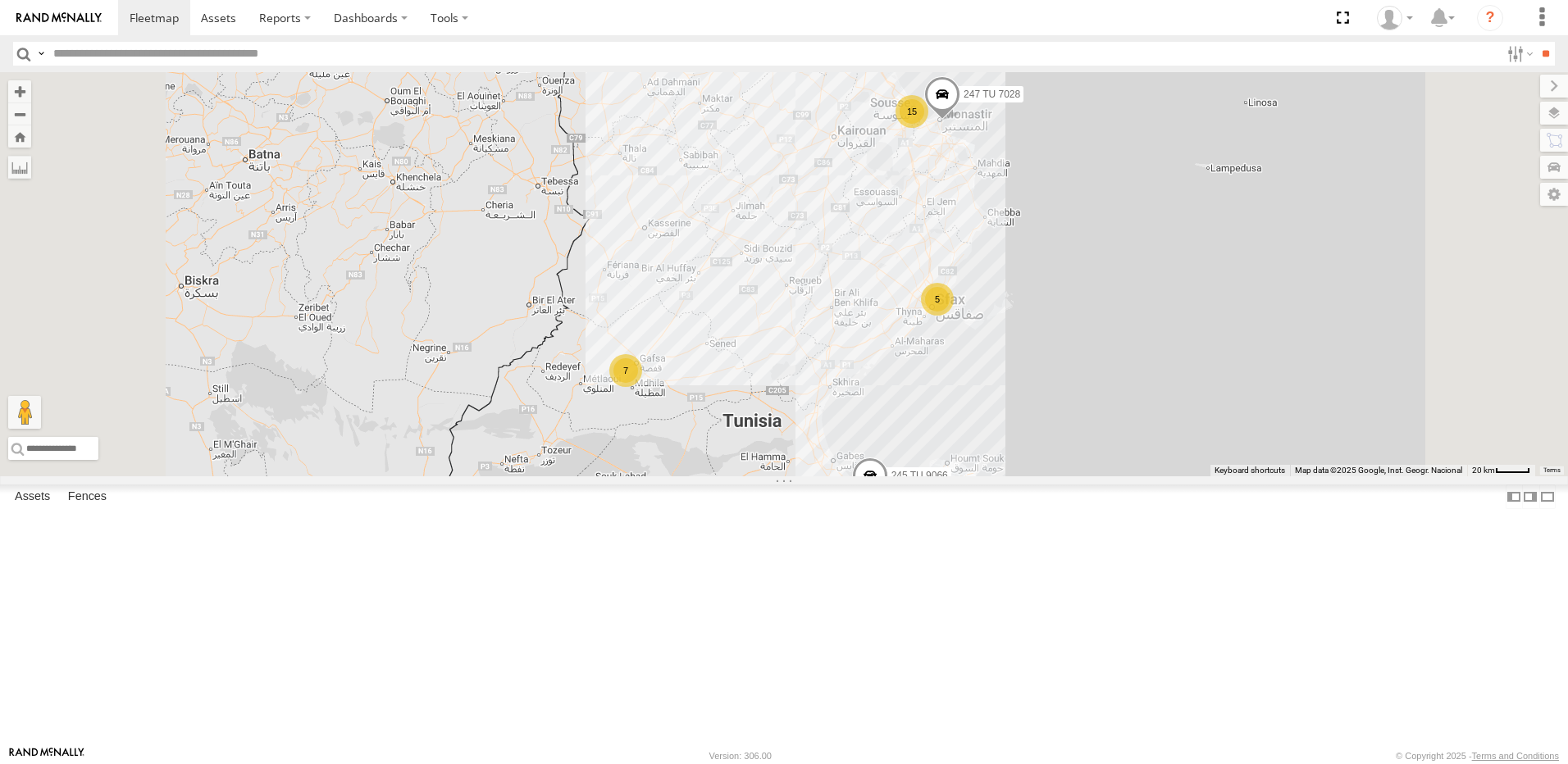
click at [1501, 66] on div "Tunisia Gafsa Branch Mednine Branch Nabeul branch Sfax Office Souse Branch Aero…" at bounding box center [1501, 53] width 0 height 24
click at [1501, 66] on div "Moving Stationary Online Review Investigate Offline Not Deployed Disabled" at bounding box center [1501, 53] width 0 height 24
click at [1543, 20] on label at bounding box center [1541, 18] width 36 height 35
click at [1482, 81] on span at bounding box center [1486, 74] width 25 height 16
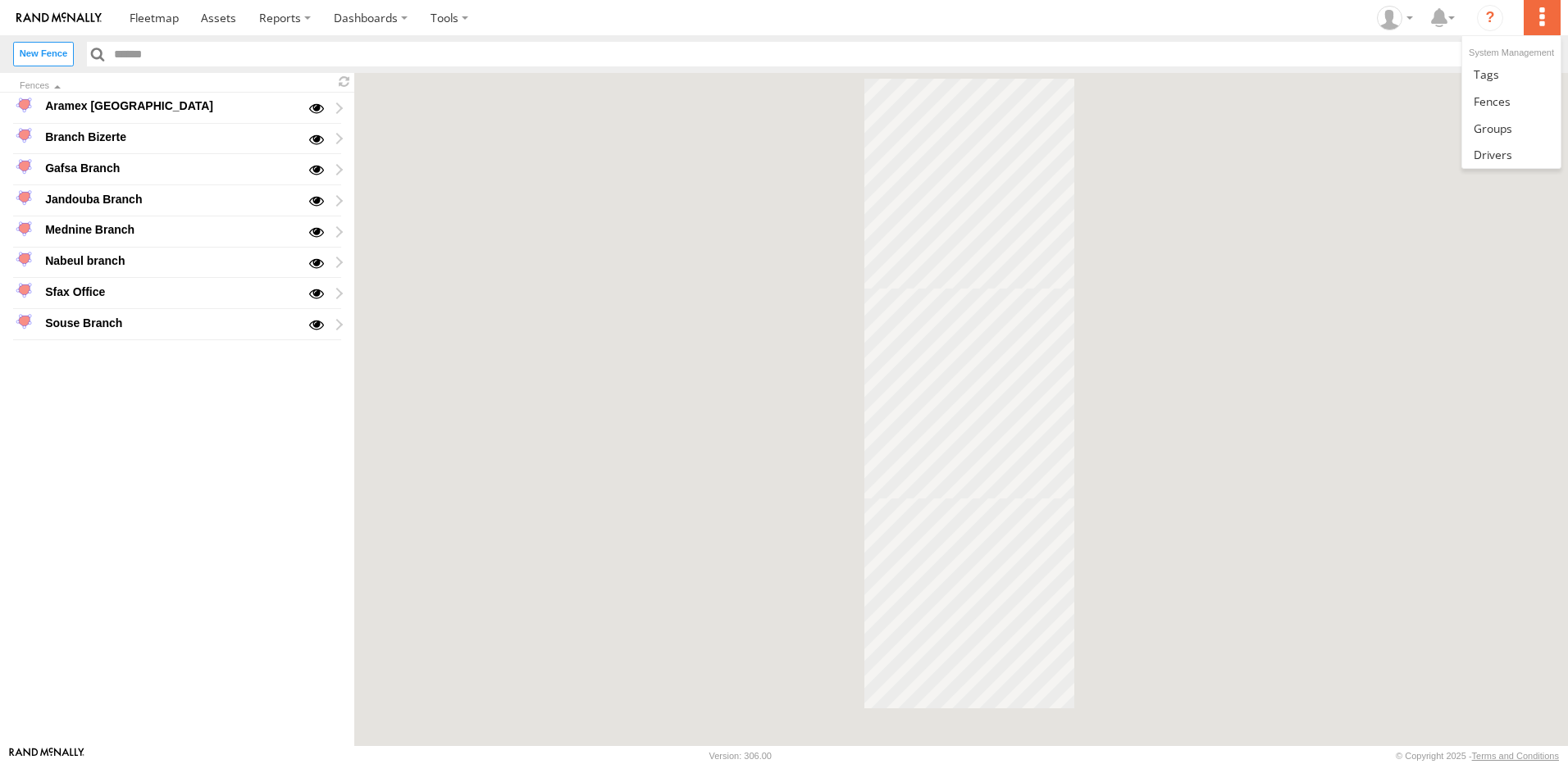
drag, startPoint x: 0, startPoint y: 0, endPoint x: 1536, endPoint y: 15, distance: 1536.1
click at [1536, 15] on label at bounding box center [1541, 18] width 36 height 35
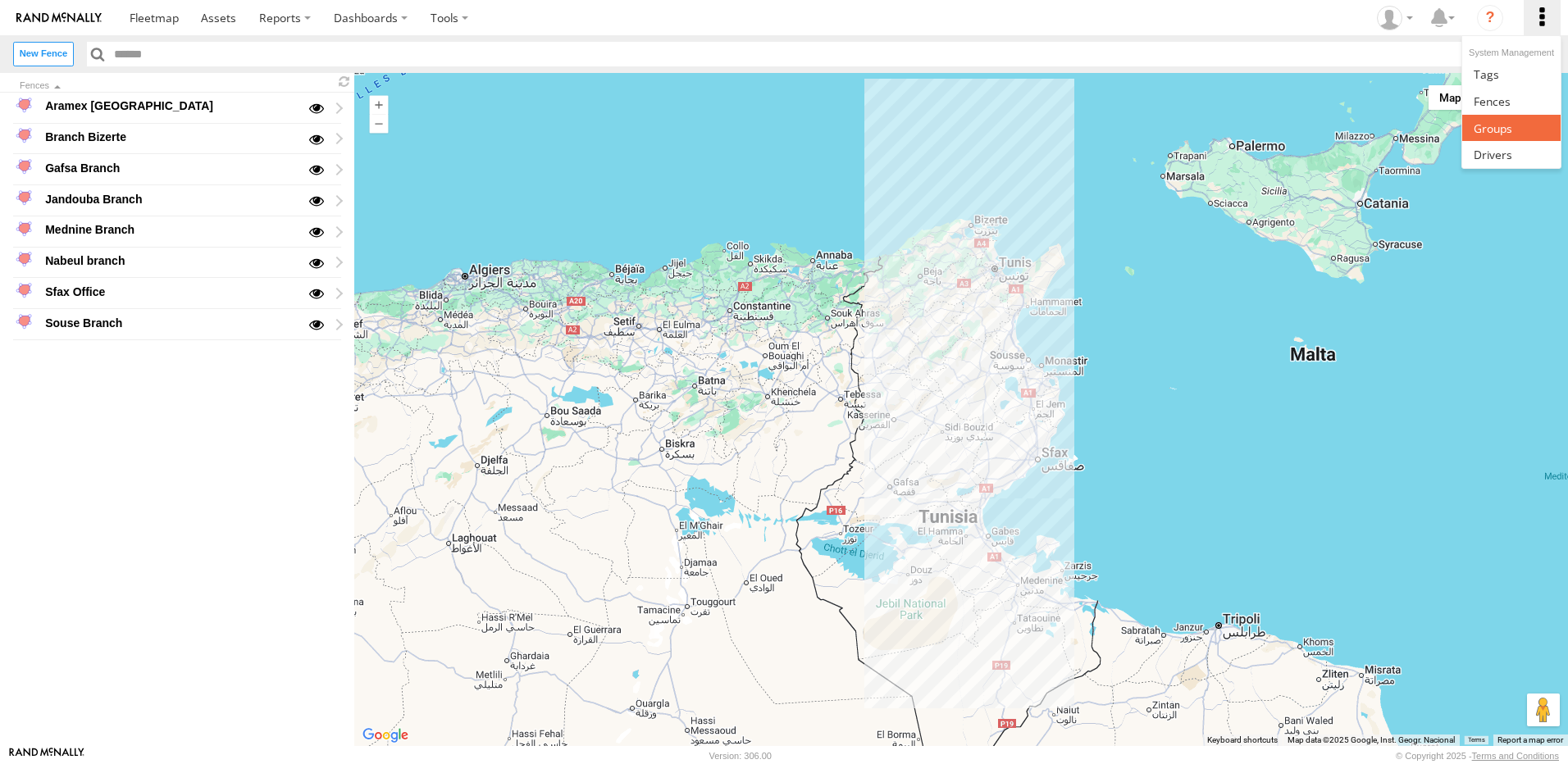
click at [1487, 123] on span at bounding box center [1493, 129] width 38 height 16
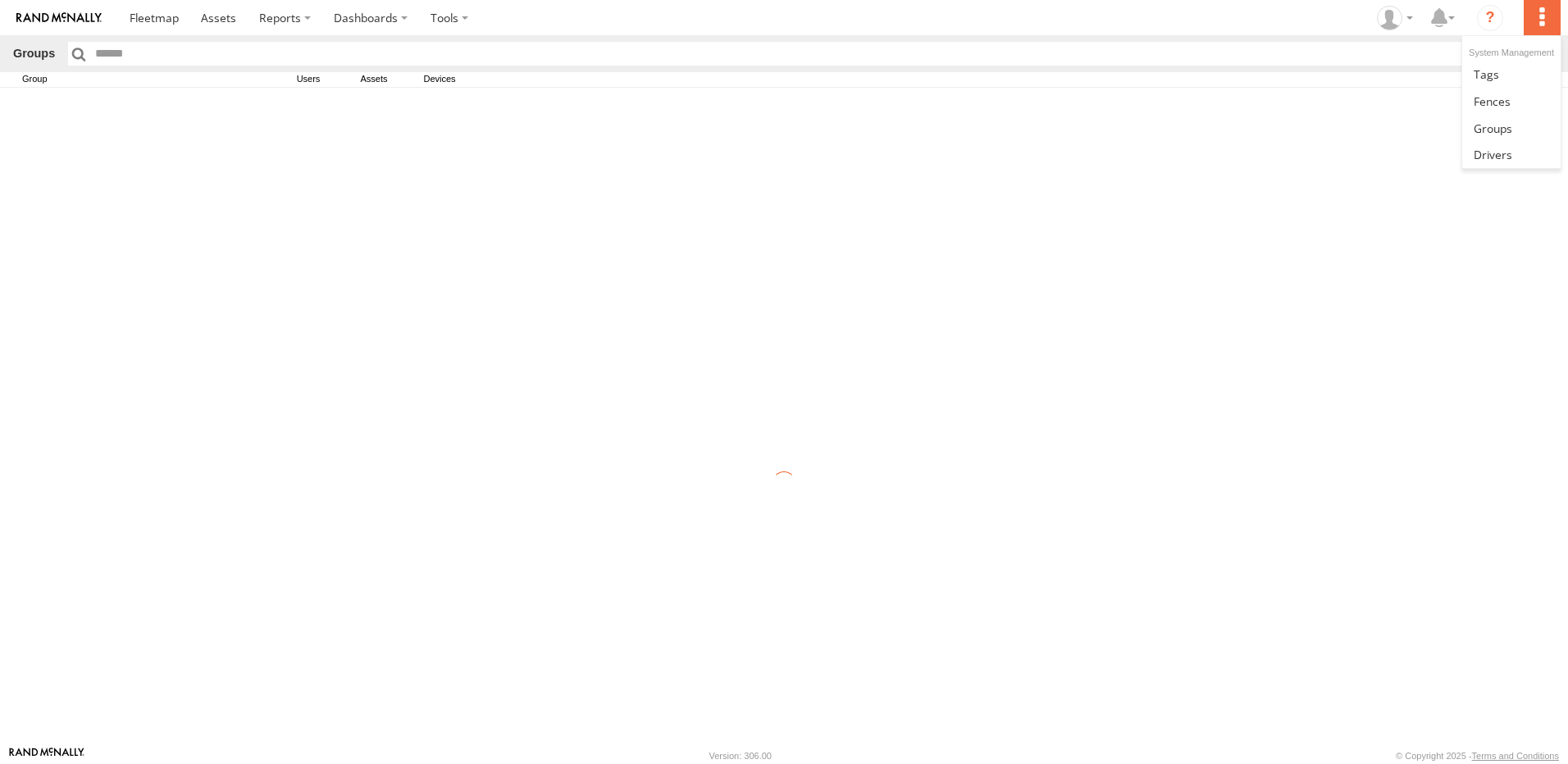
click at [1535, 13] on label at bounding box center [1541, 18] width 36 height 35
click at [1508, 155] on span at bounding box center [1493, 155] width 38 height 16
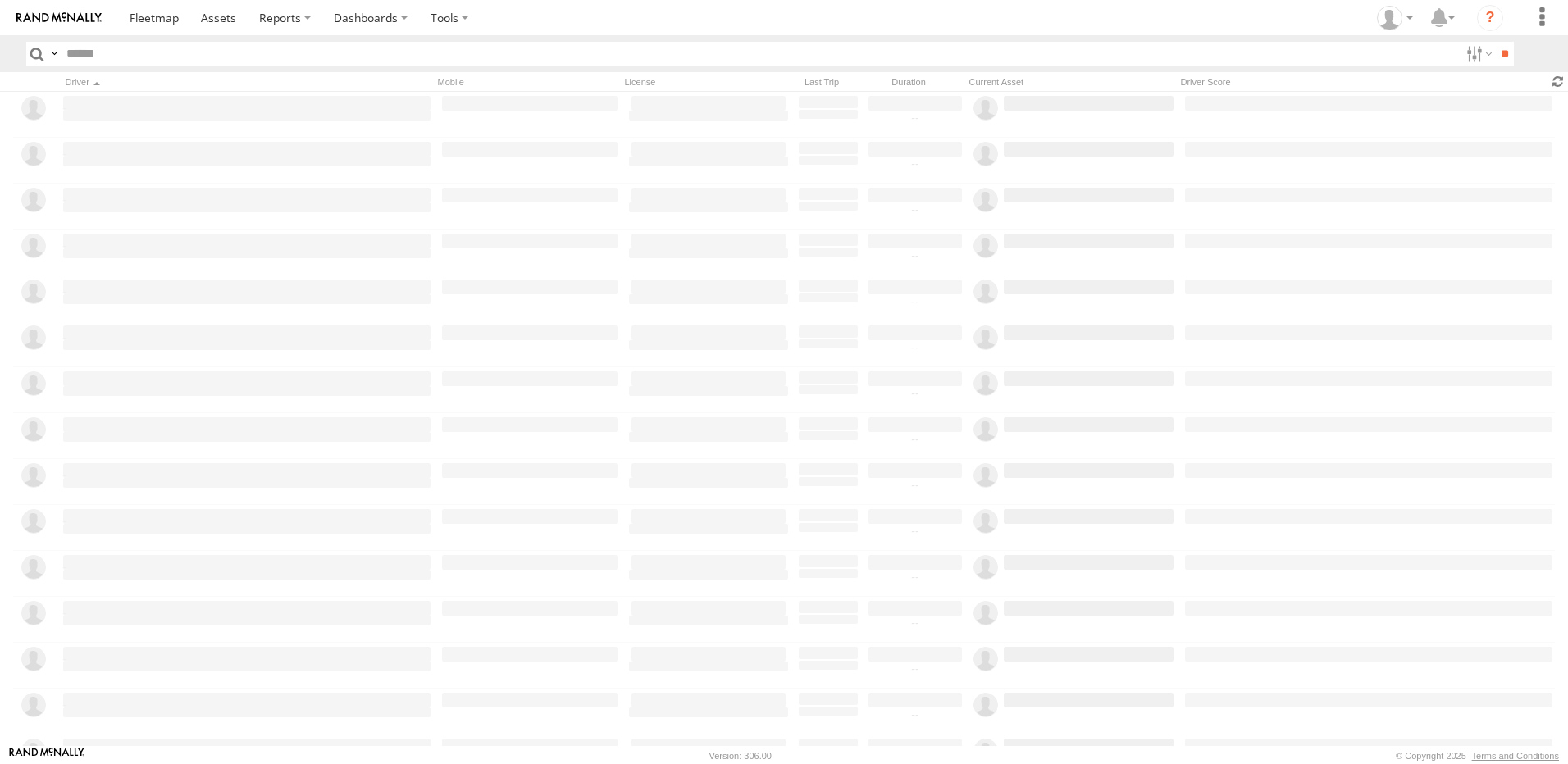
click at [1558, 82] on span at bounding box center [1558, 81] width 19 height 16
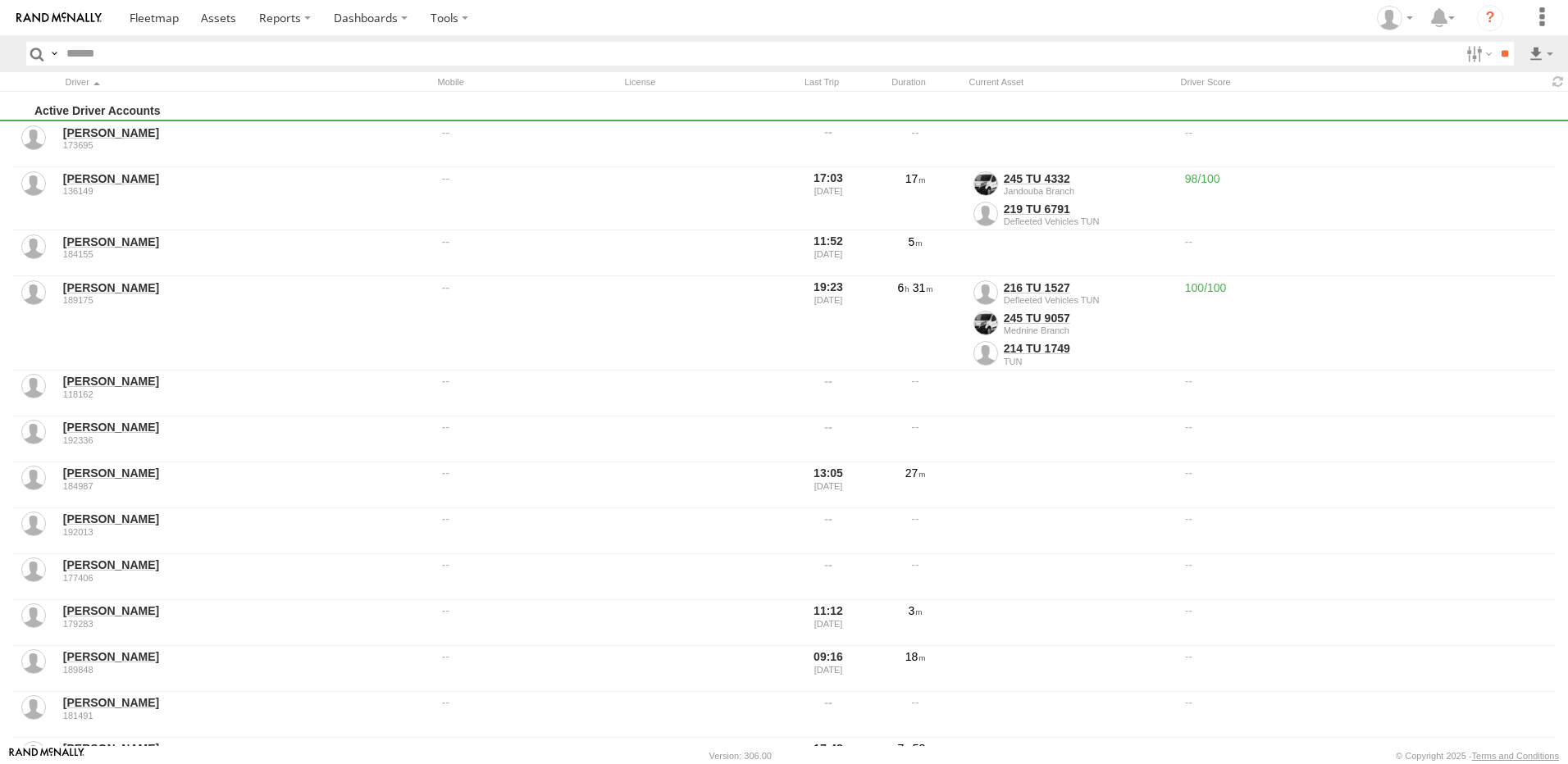
click at [66, 12] on img at bounding box center [59, 18] width 85 height 11
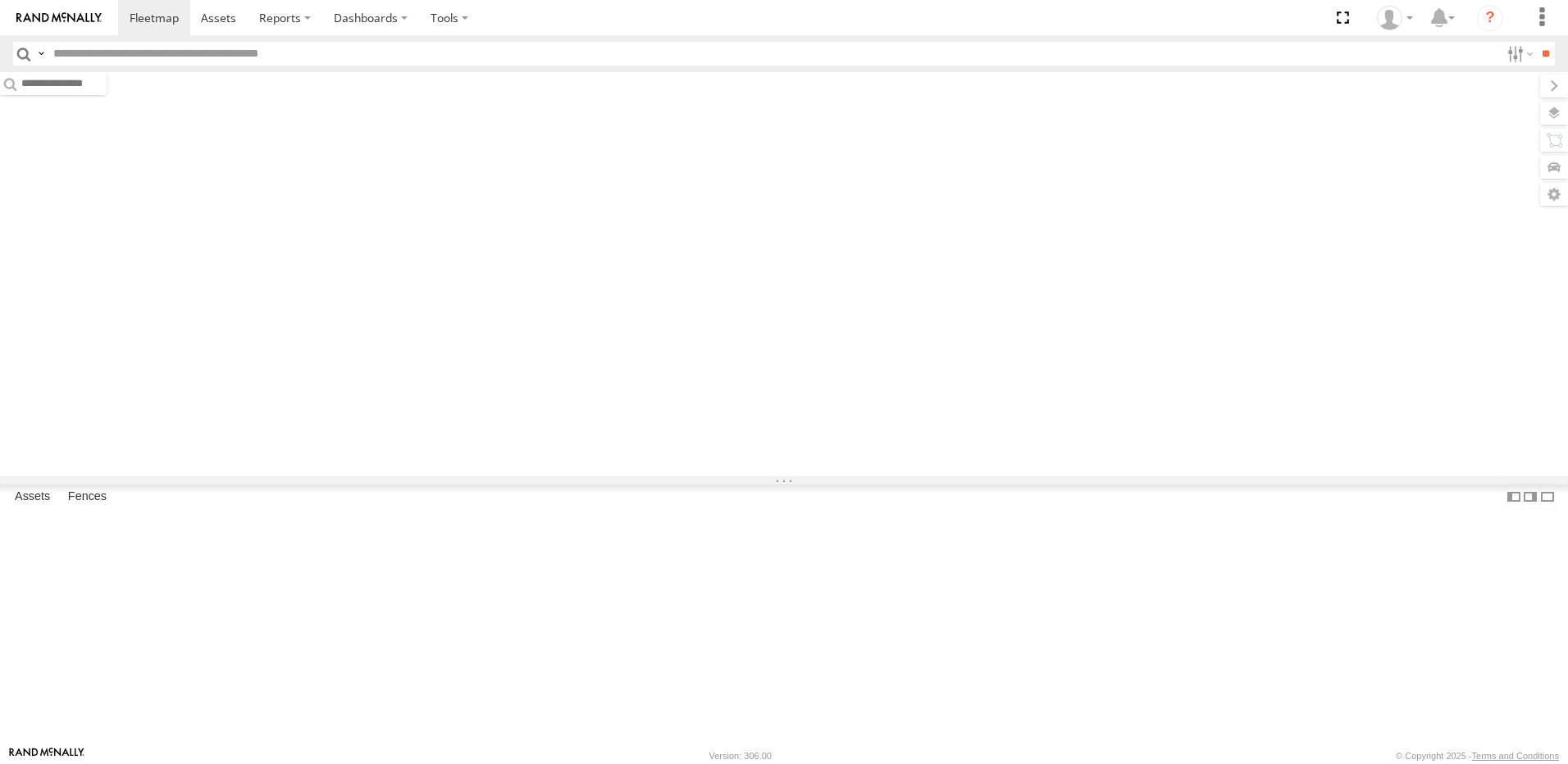
click at [160, 12] on span at bounding box center [154, 18] width 49 height 16
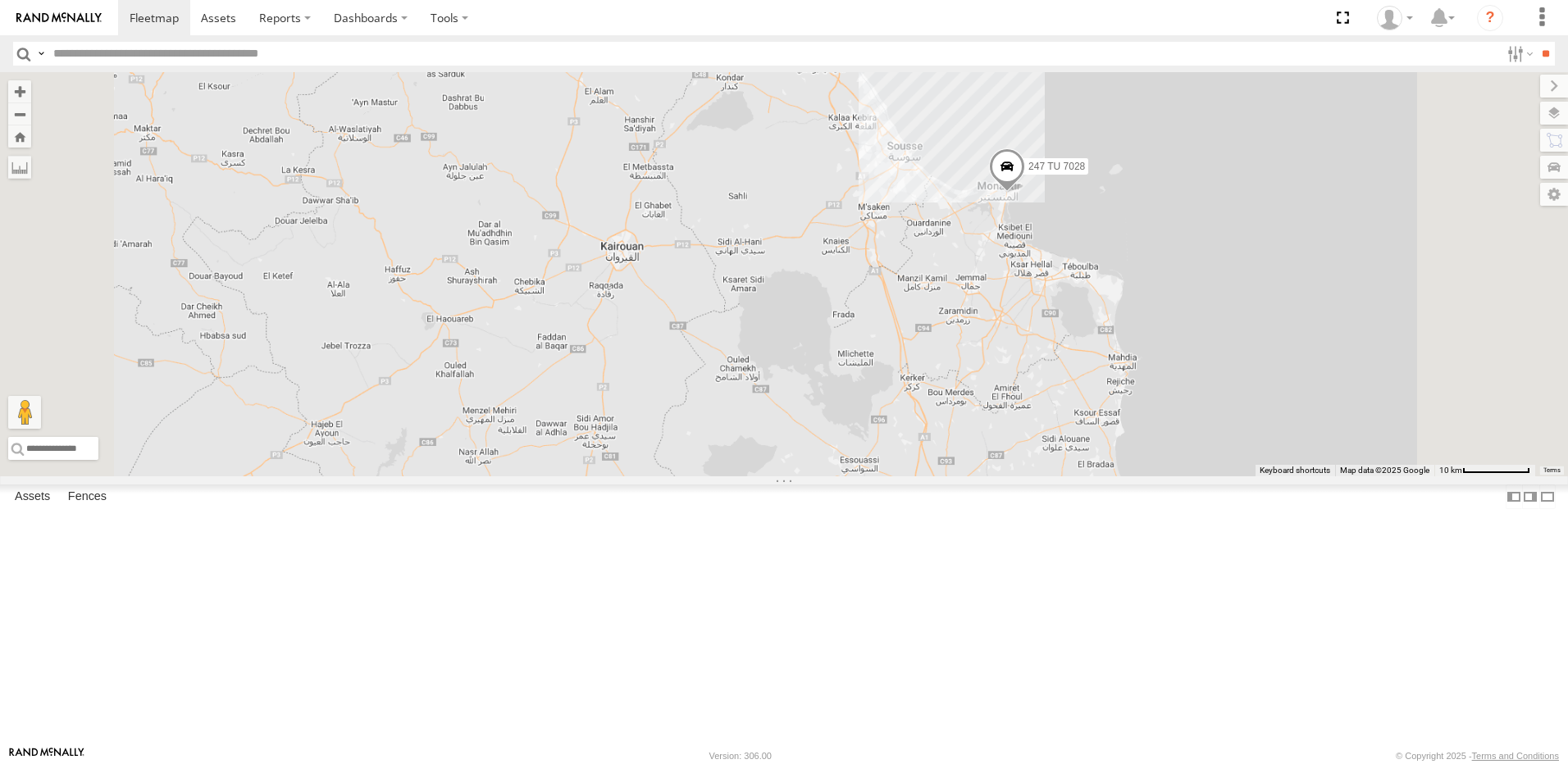
drag, startPoint x: 1138, startPoint y: 233, endPoint x: 1068, endPoint y: 564, distance: 338.3
click at [1069, 476] on div "247 TU 7028 245 TU 9066 247 TU 9974" at bounding box center [784, 274] width 1568 height 404
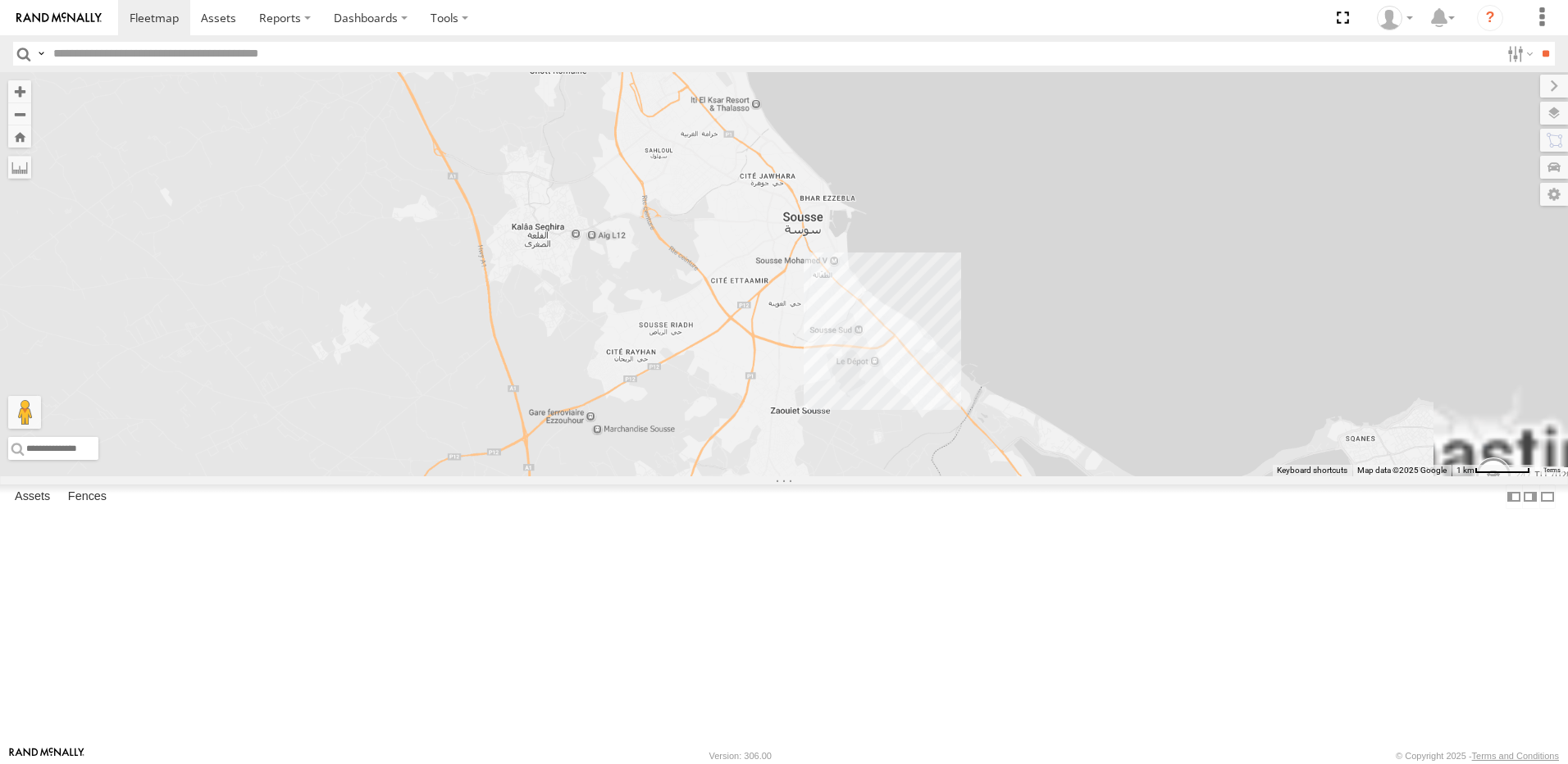
drag, startPoint x: 1123, startPoint y: 219, endPoint x: 866, endPoint y: 773, distance: 610.7
click at [866, 763] on html at bounding box center [784, 382] width 1568 height 764
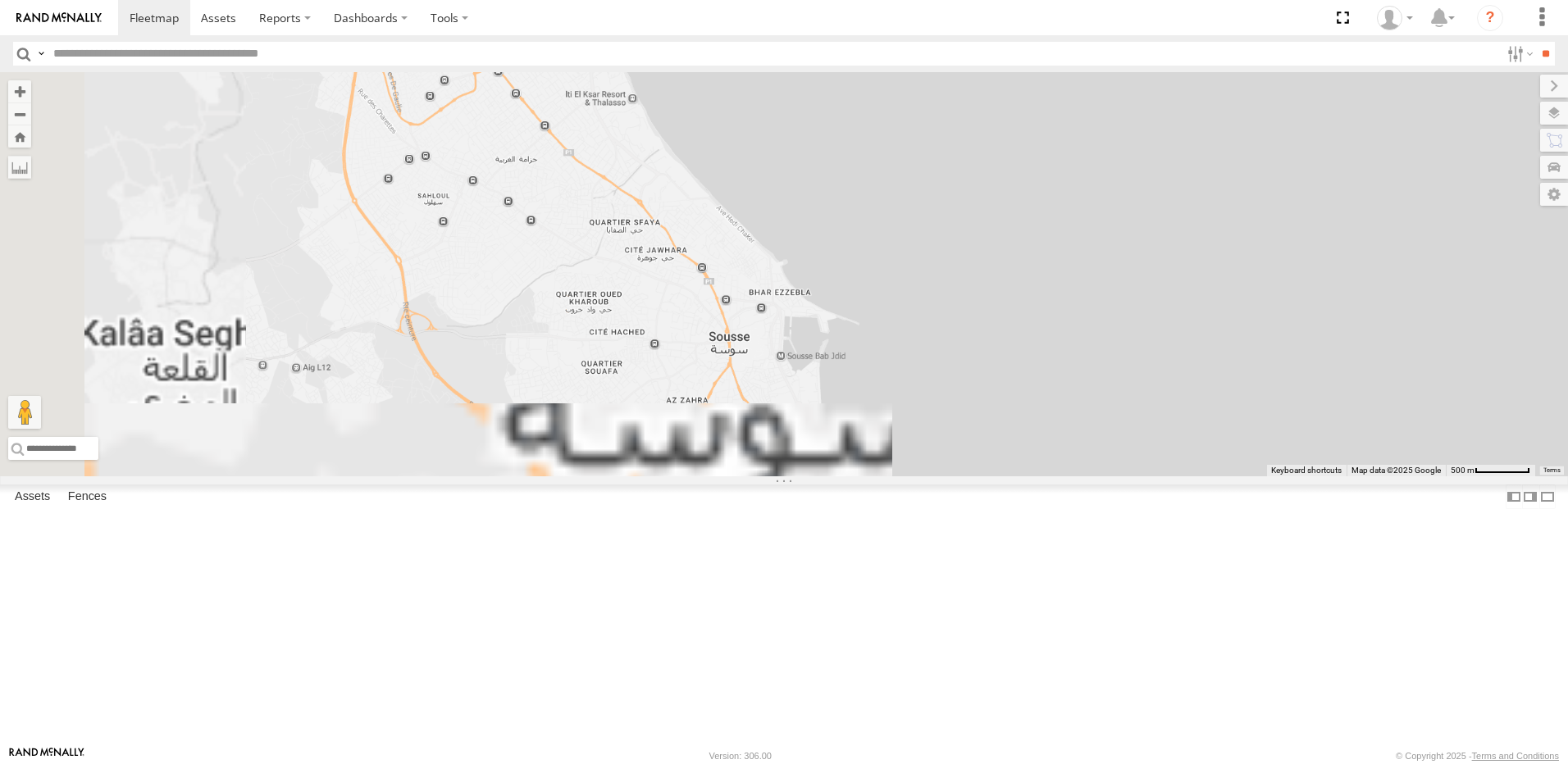
drag, startPoint x: 788, startPoint y: 576, endPoint x: 898, endPoint y: 236, distance: 357.4
click at [898, 236] on div "247 TU 7028 245 TU 9066 247 TU 9974" at bounding box center [784, 274] width 1568 height 404
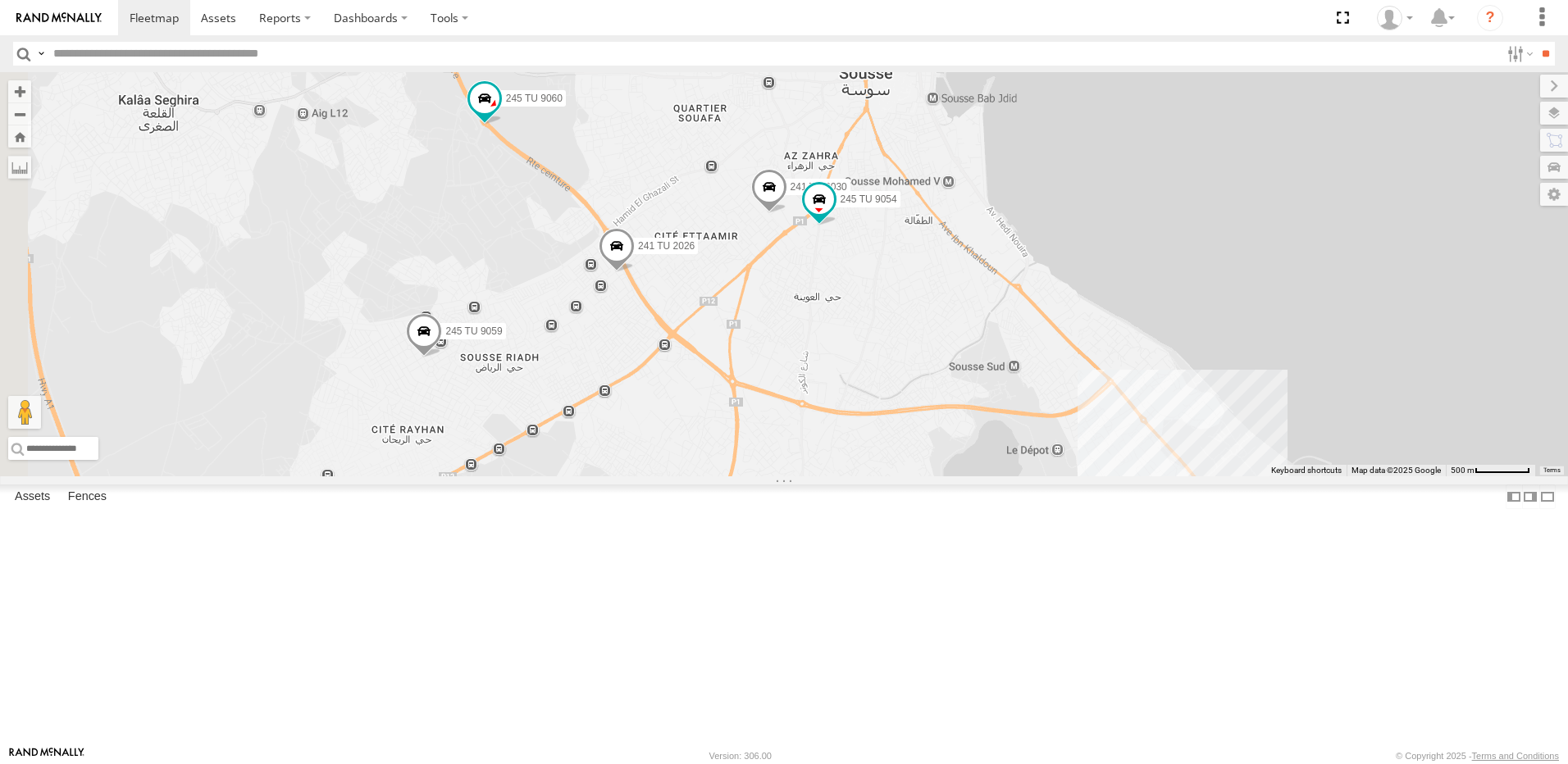
drag, startPoint x: 704, startPoint y: 241, endPoint x: 760, endPoint y: 405, distance: 173.3
click at [760, 405] on div "247 TU 7028 245 TU 9066 247 TU 9974 241 TU 2030 9 241 TU 2026 245 TU 9060 246 T…" at bounding box center [784, 274] width 1568 height 404
click at [500, 113] on span at bounding box center [485, 99] width 30 height 30
click at [688, 312] on div "247 TU 7028 245 TU 9066 247 TU 9974 241 TU 2030 9 241 TU 2026 245 TU 9060 246 T…" at bounding box center [784, 274] width 1568 height 404
